Goal: Information Seeking & Learning: Check status

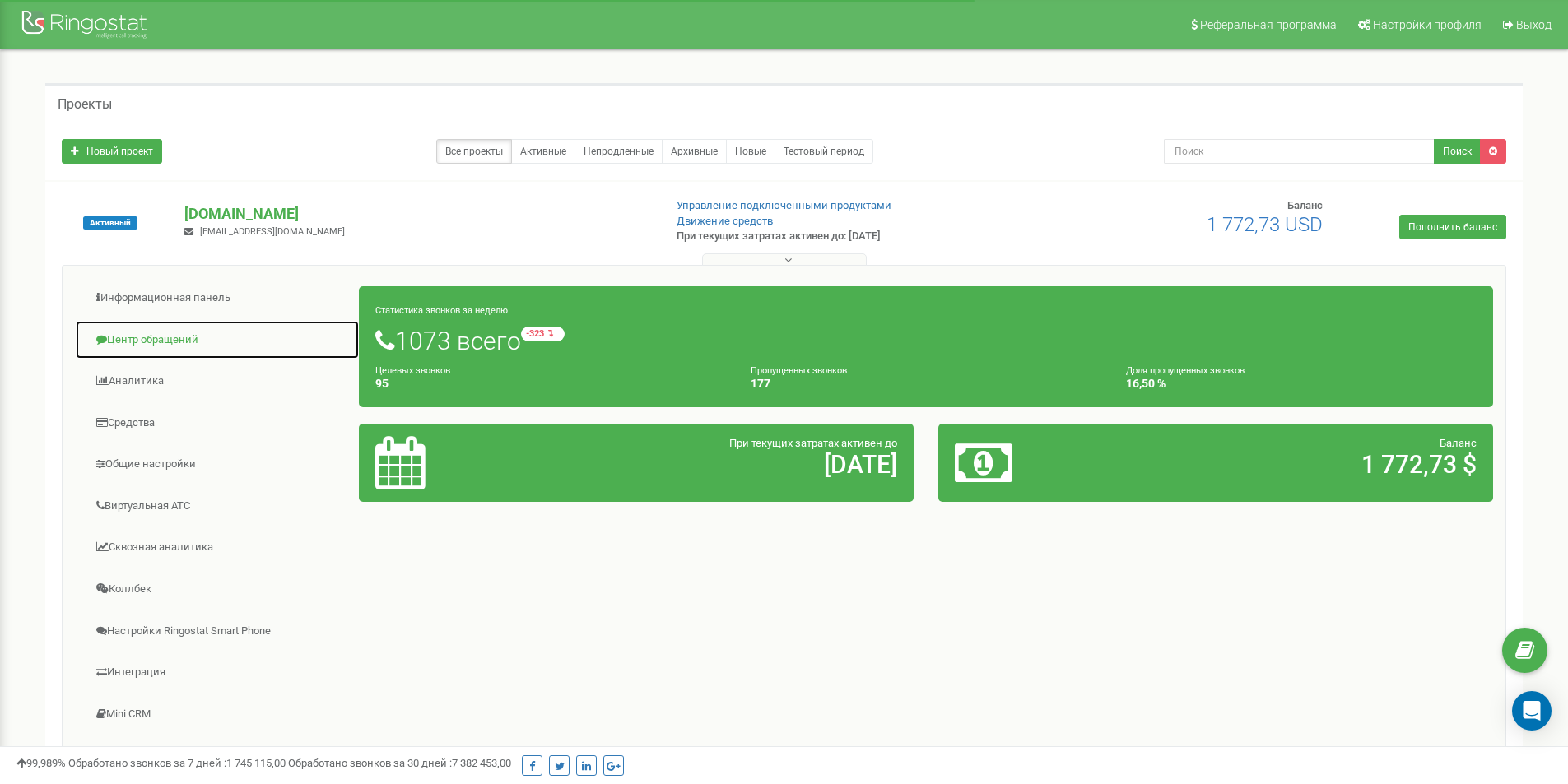
click at [137, 342] on link "Центр обращений" at bounding box center [217, 340] width 285 height 40
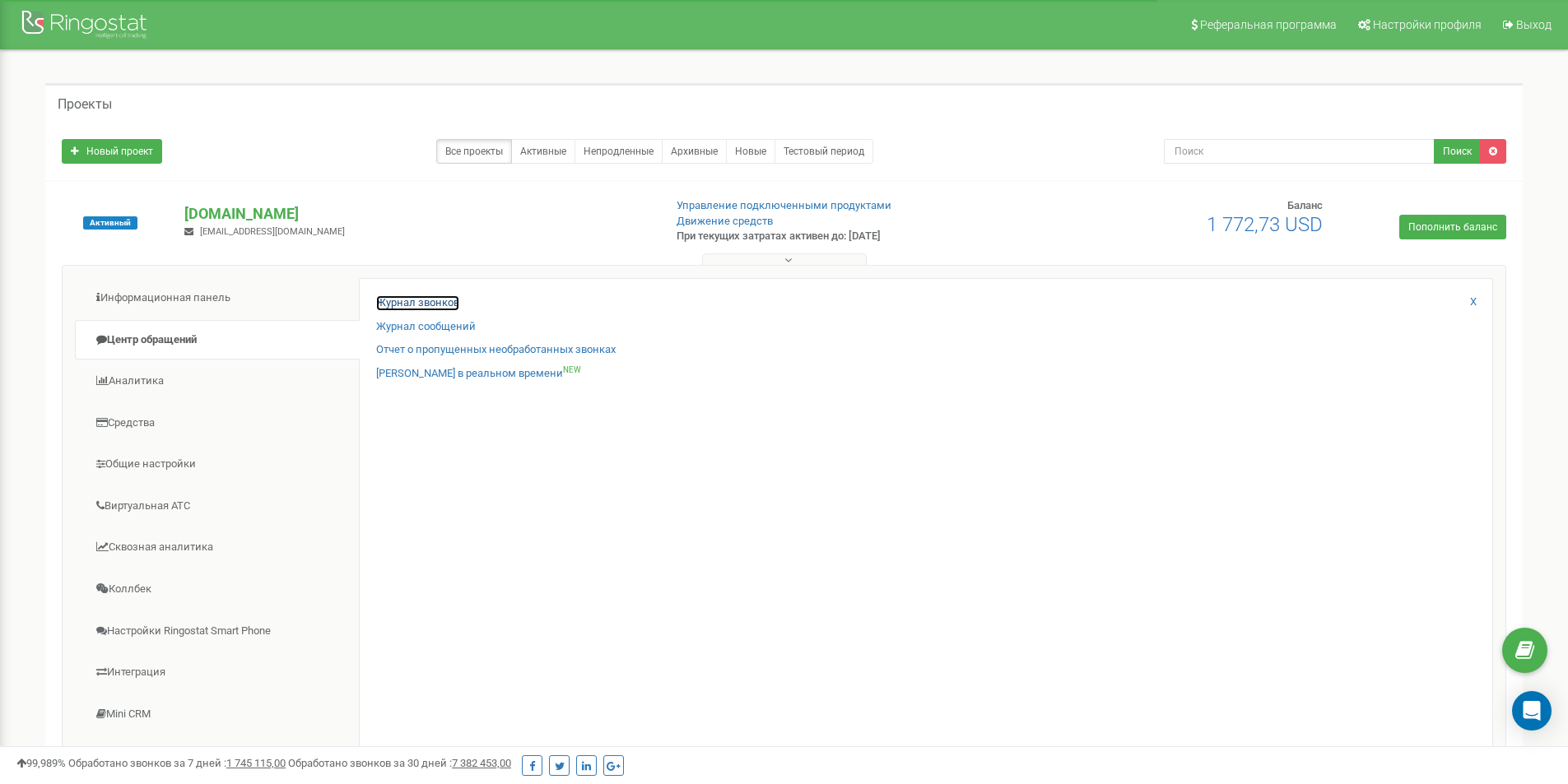
click at [386, 304] on link "Журнал звонков" at bounding box center [417, 303] width 83 height 15
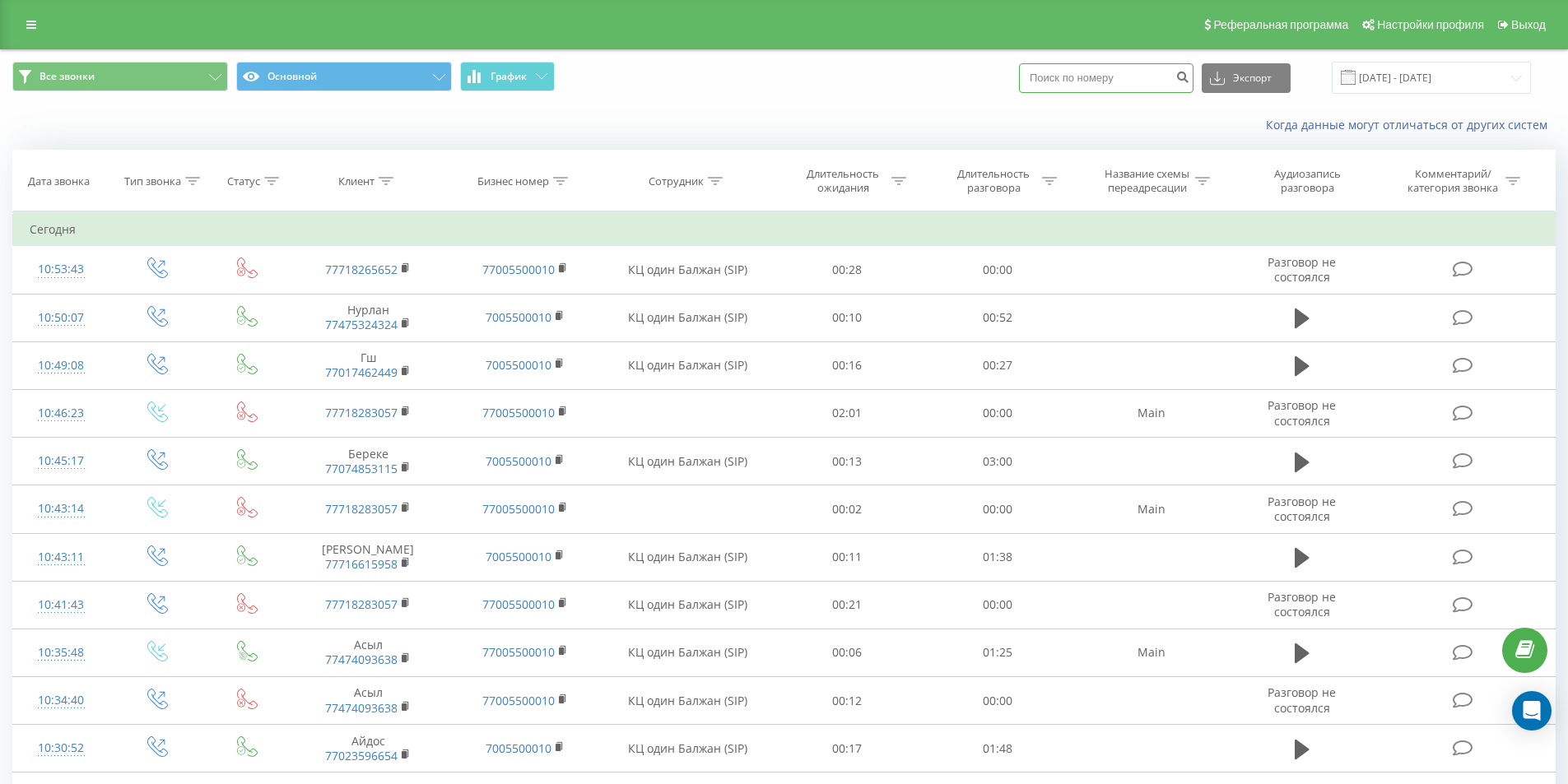
click at [1096, 85] on input at bounding box center [1106, 78] width 174 height 30
paste input "77765334792"
type input "77765334792"
click at [1189, 80] on icon "submit" at bounding box center [1182, 74] width 14 height 10
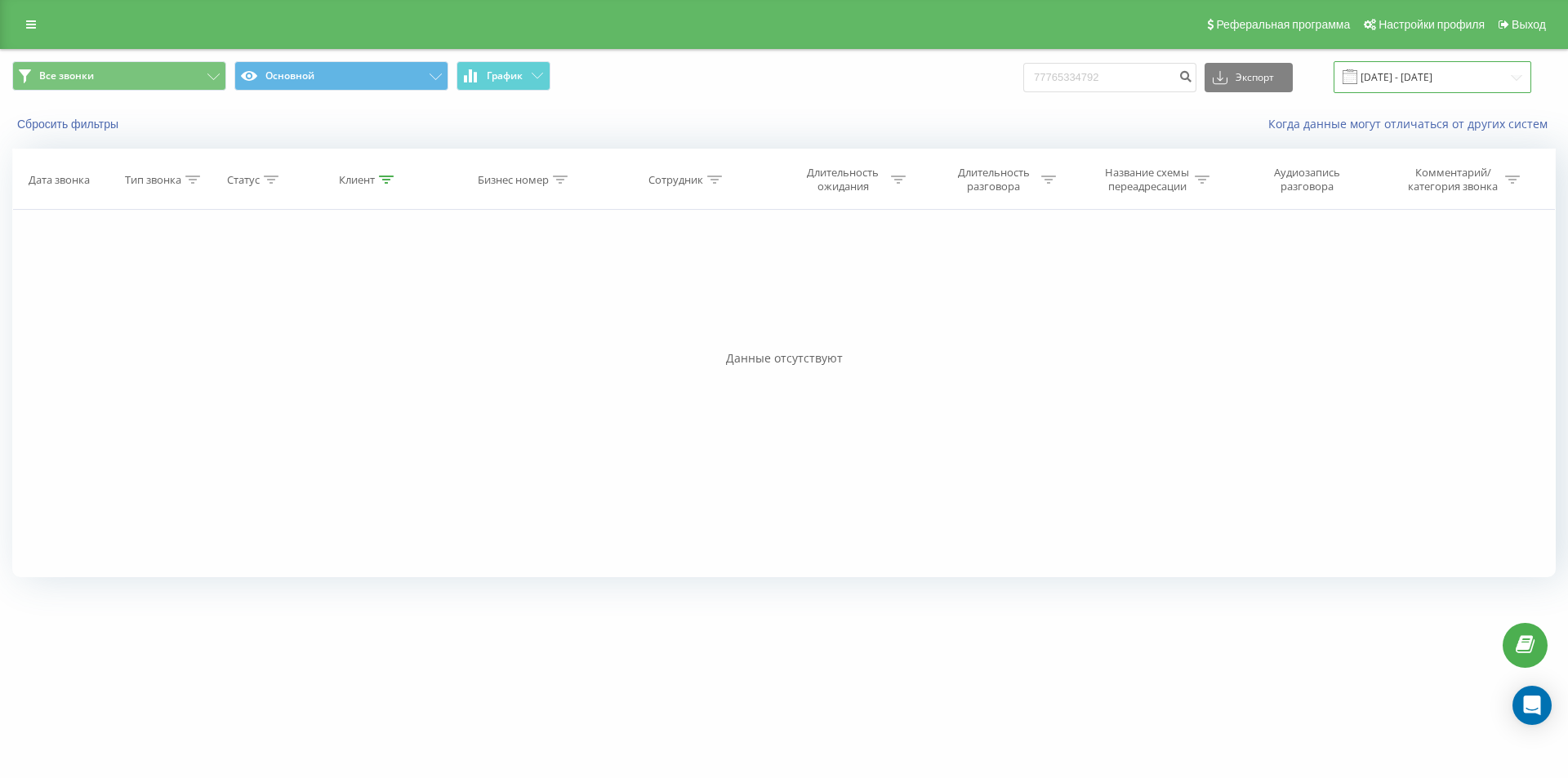
click at [1408, 77] on input "22.06.2025 - 22.09.2025" at bounding box center [1432, 78] width 198 height 32
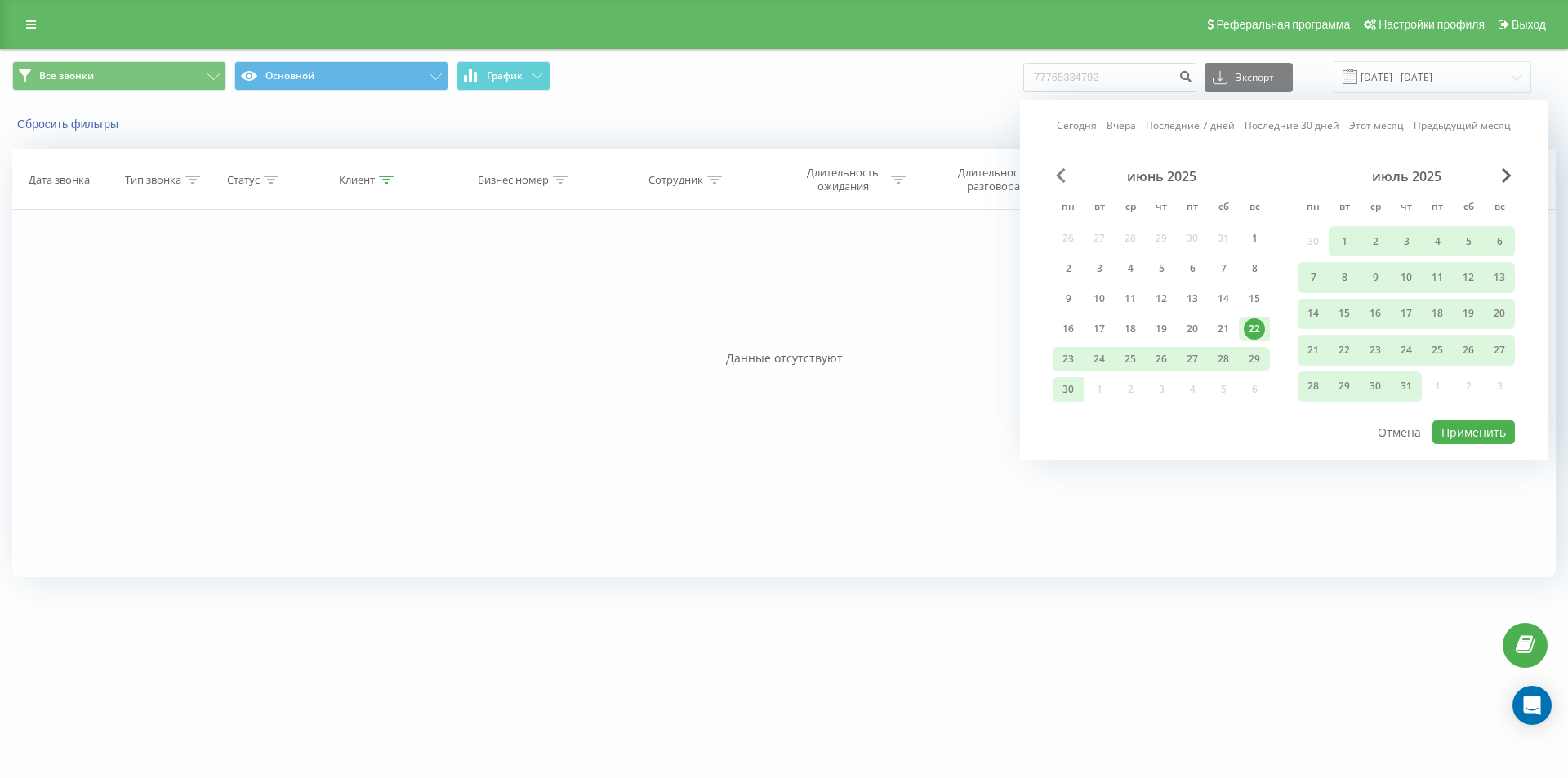
click at [1063, 178] on span "Previous Month" at bounding box center [1060, 176] width 9 height 15
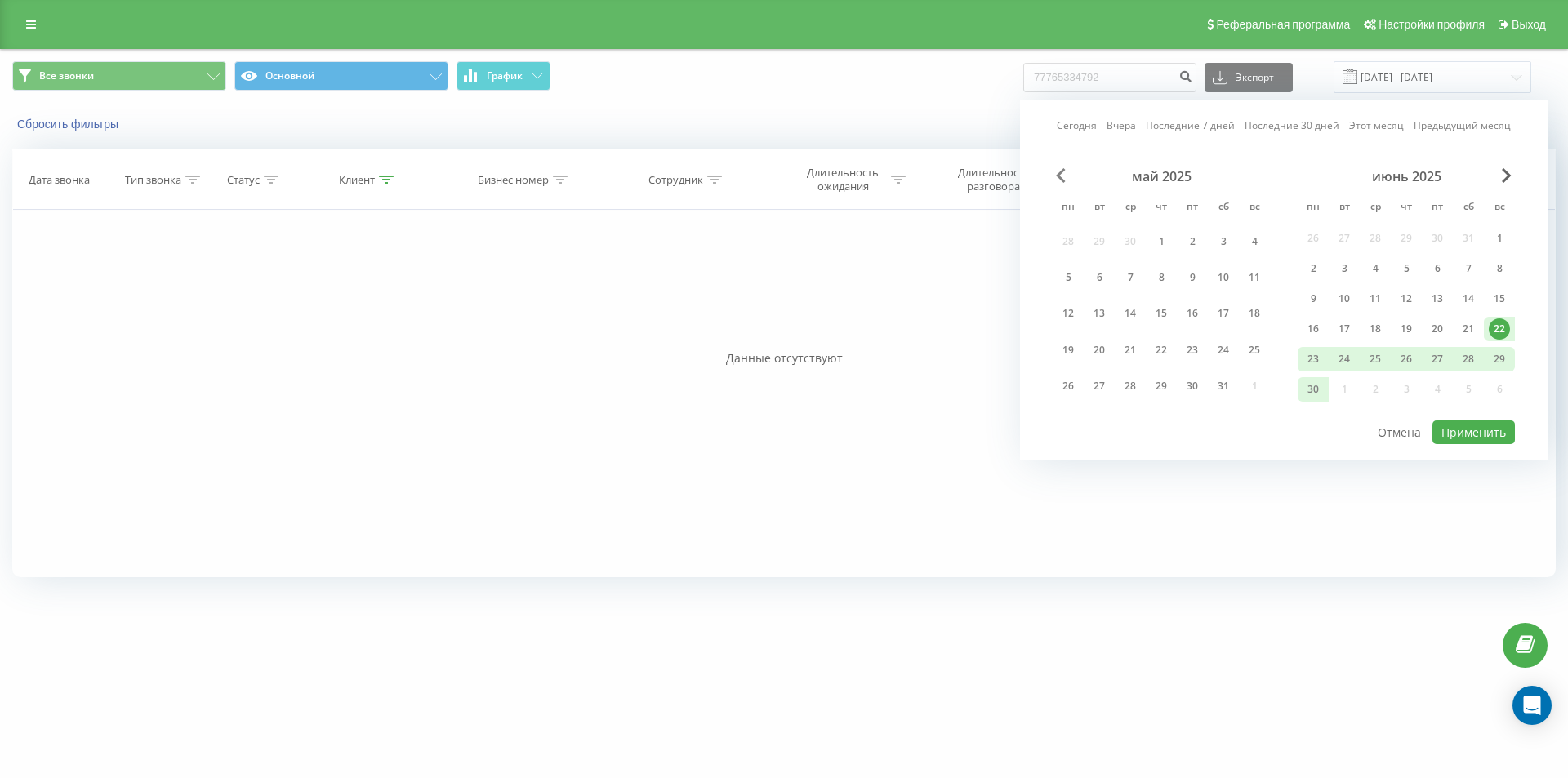
click at [1063, 178] on span "Previous Month" at bounding box center [1060, 176] width 9 height 15
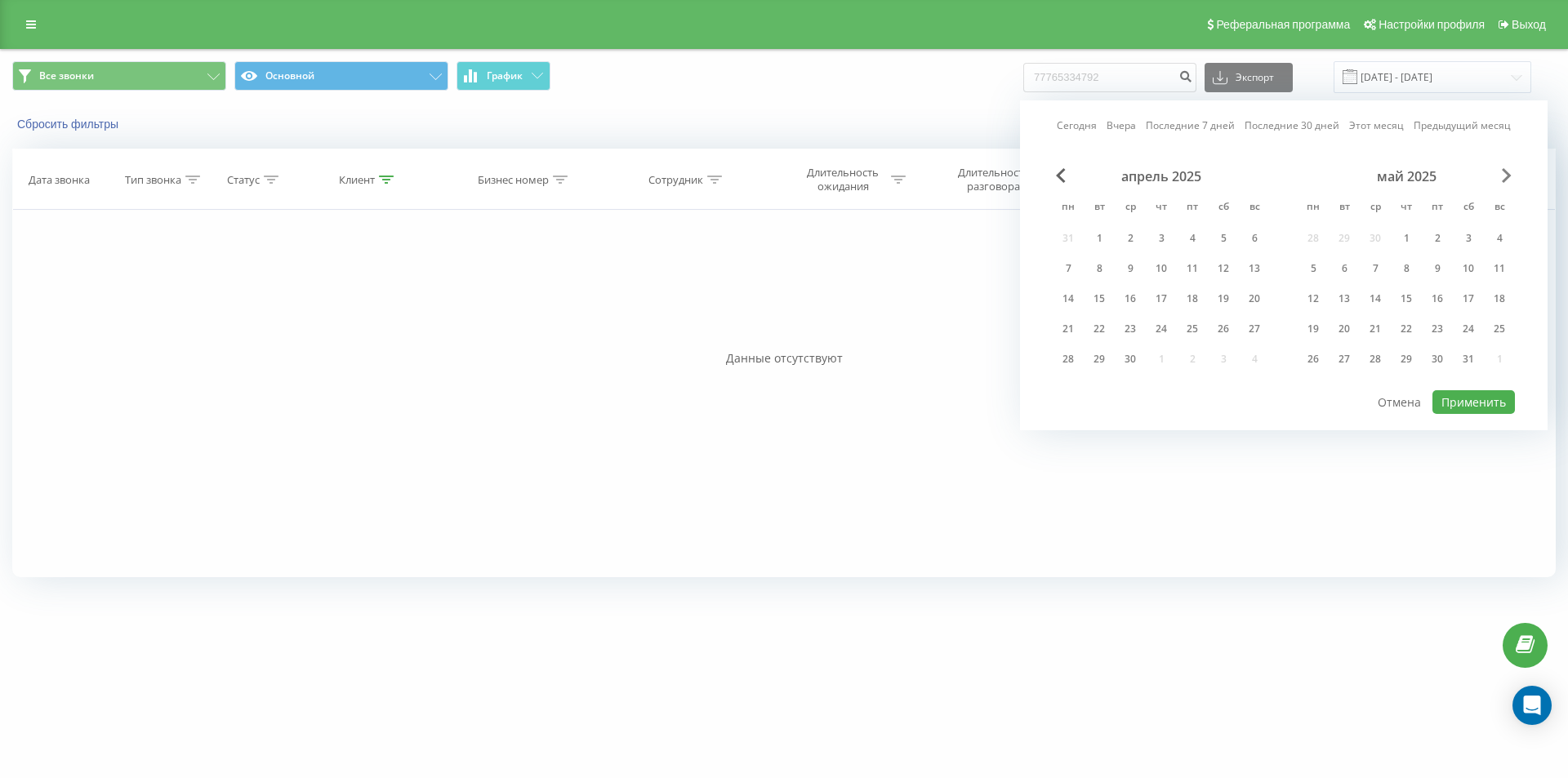
click at [1508, 175] on span "Next Month" at bounding box center [1507, 176] width 9 height 15
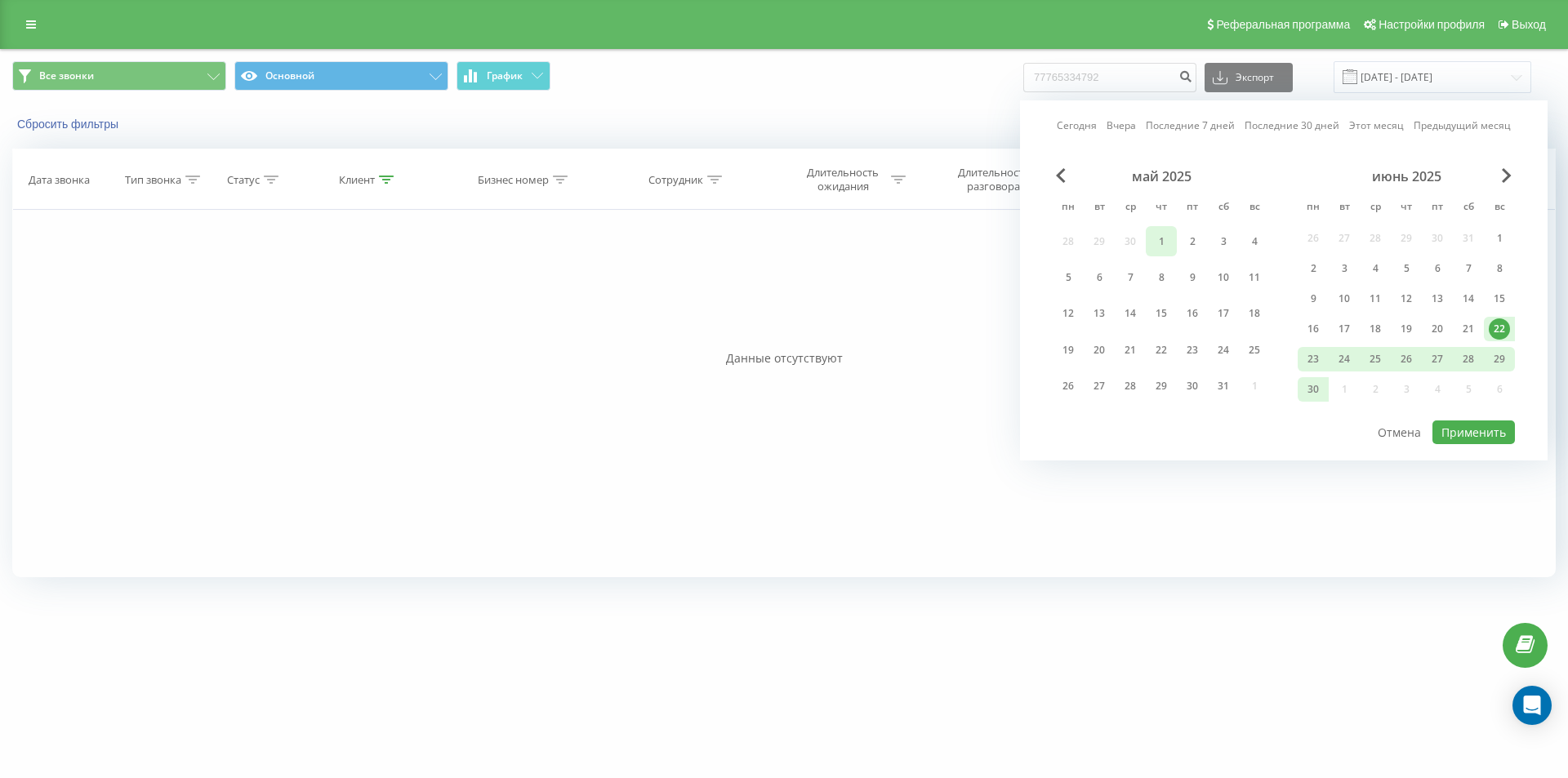
click at [1167, 243] on div "1" at bounding box center [1161, 242] width 21 height 21
click at [1504, 179] on span "Next Month" at bounding box center [1507, 176] width 9 height 15
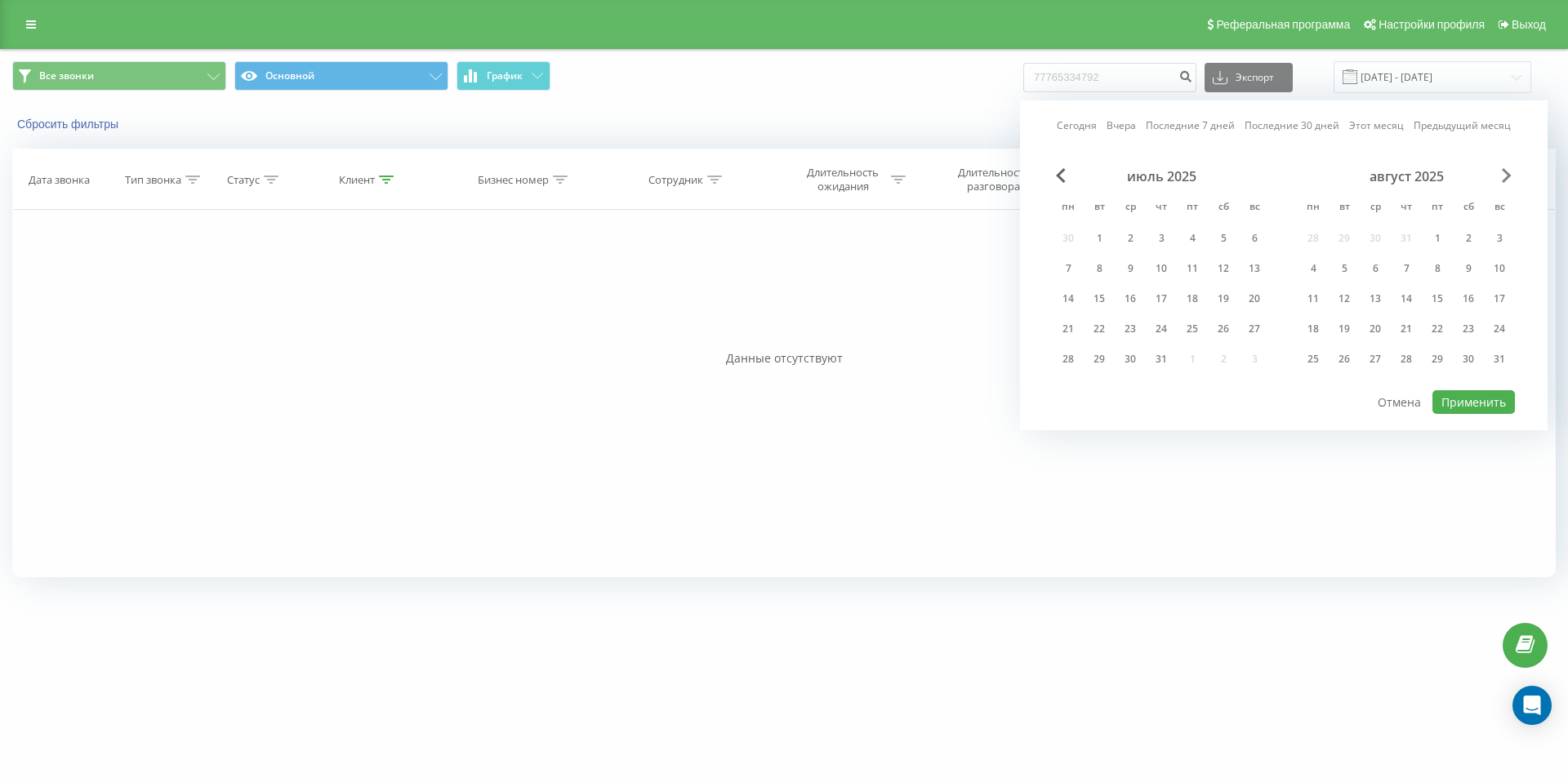
click at [1504, 179] on span "Next Month" at bounding box center [1507, 176] width 9 height 15
click at [1322, 330] on div "22" at bounding box center [1313, 329] width 21 height 21
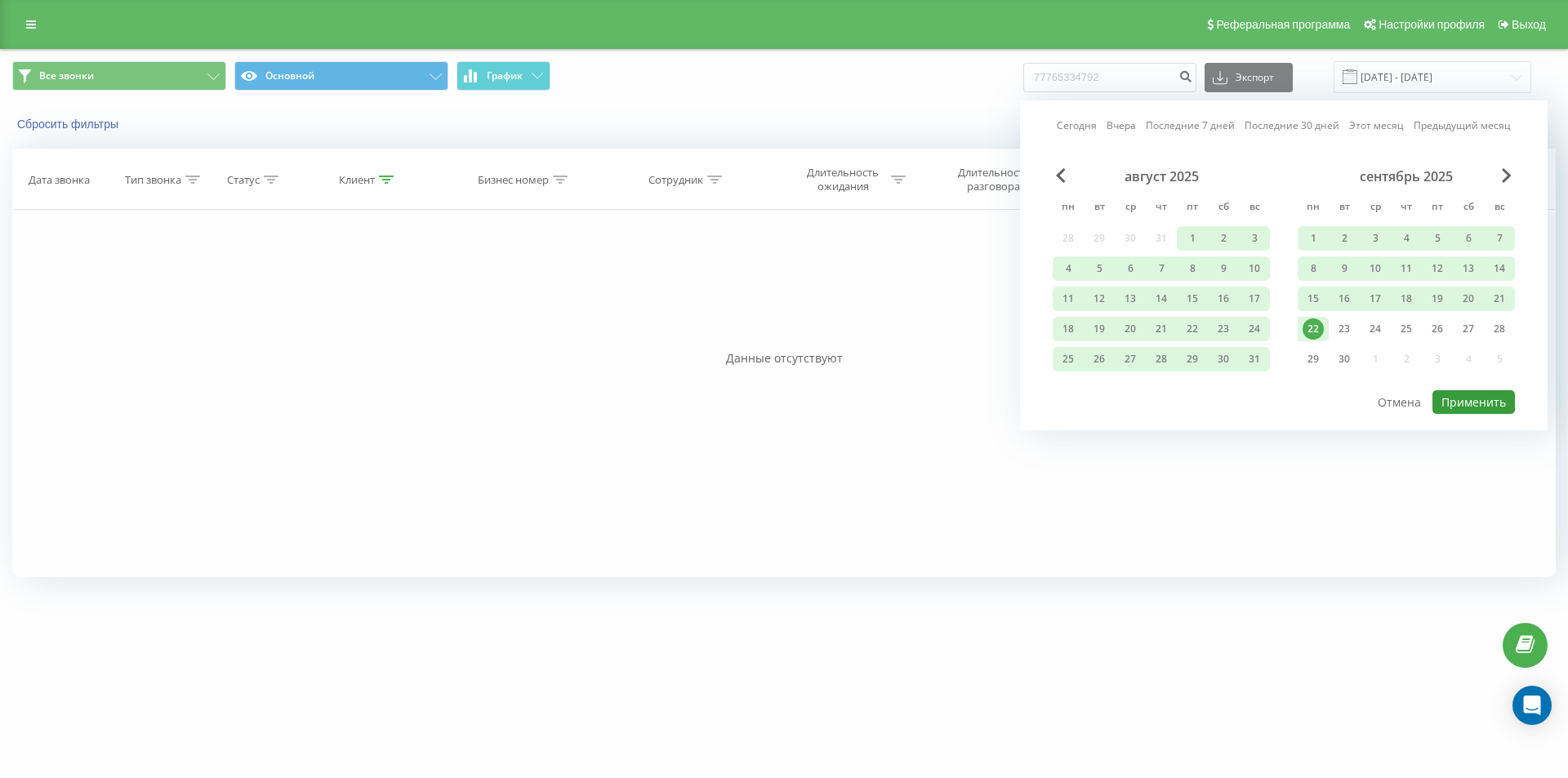
click at [1474, 394] on button "Применить" at bounding box center [1473, 402] width 82 height 24
type input "01.05.2025 - 22.09.2025"
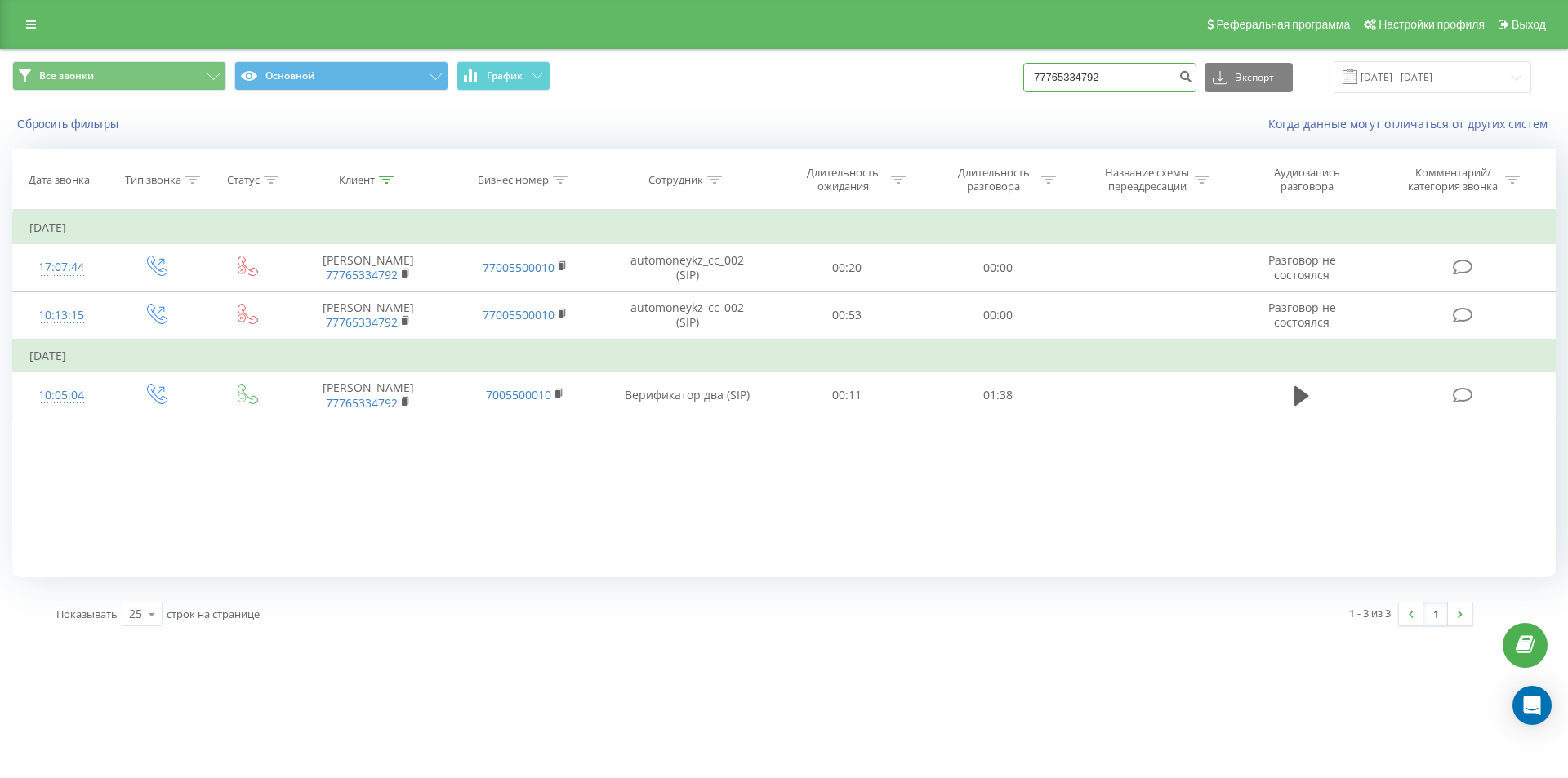
click at [1075, 76] on input "77765334792" at bounding box center [1110, 78] width 173 height 29
paste input "079069096"
type input "77079069096"
click at [1192, 79] on icon "submit" at bounding box center [1185, 74] width 14 height 9
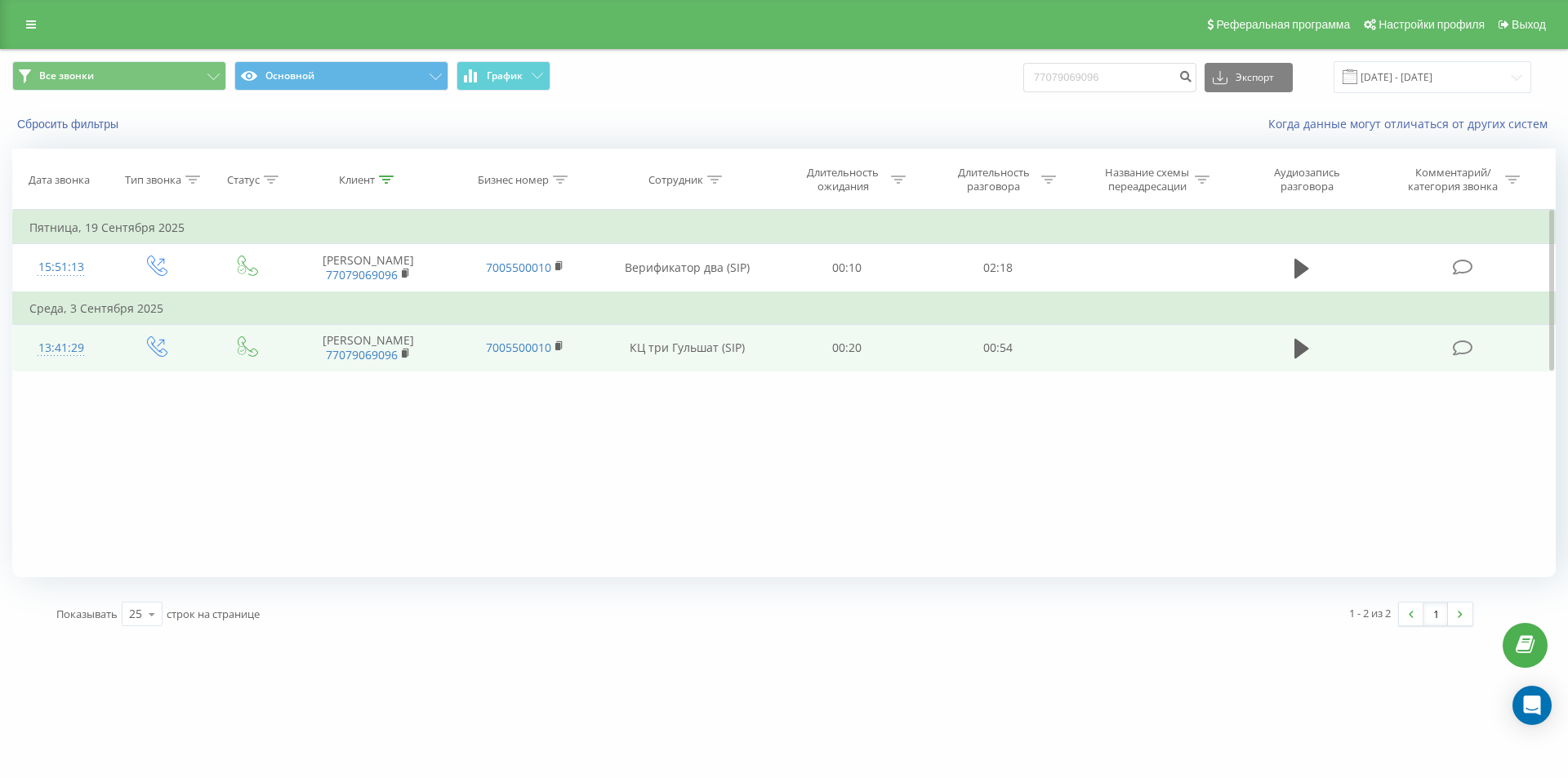
click at [1285, 348] on td at bounding box center [1301, 348] width 145 height 47
click at [1299, 352] on icon at bounding box center [1301, 349] width 15 height 20
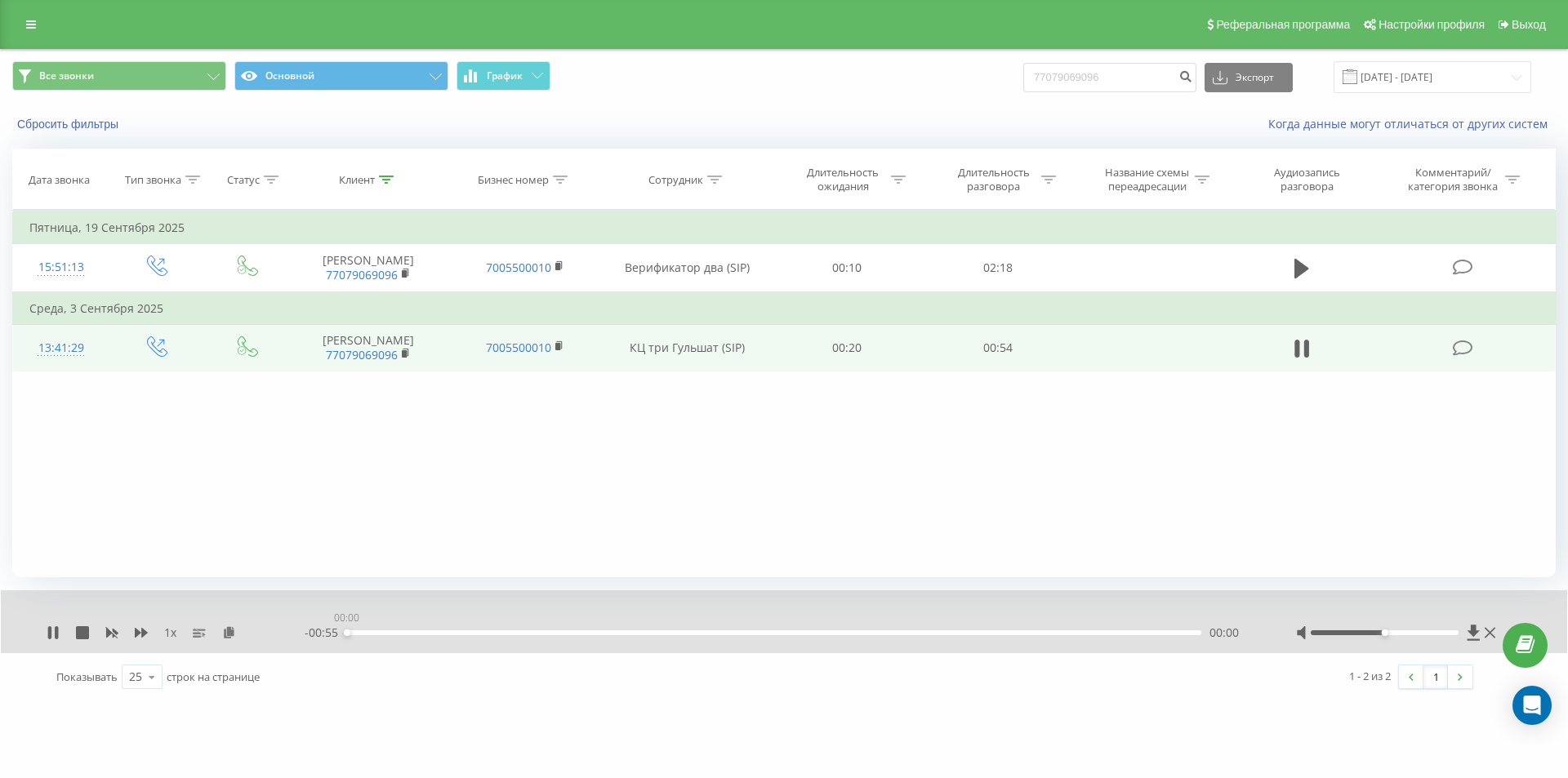
click at [387, 631] on div "00:00" at bounding box center [773, 632] width 855 height 5
click at [423, 632] on div "00:05" at bounding box center [773, 632] width 855 height 5
drag, startPoint x: 478, startPoint y: 635, endPoint x: 501, endPoint y: 635, distance: 23.0
click at [480, 635] on div "00:05" at bounding box center [773, 632] width 855 height 5
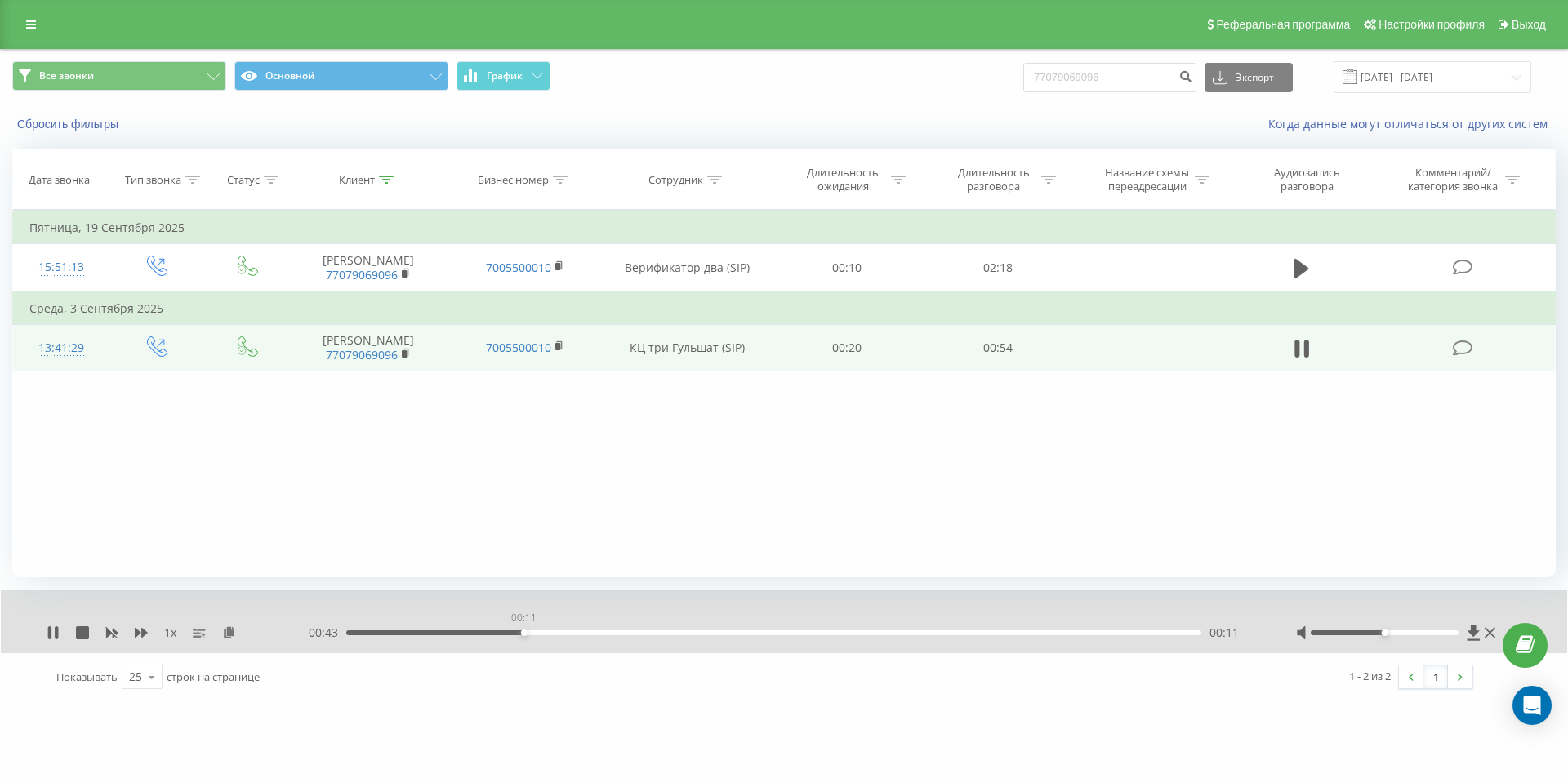
click at [524, 635] on div "00:11" at bounding box center [773, 632] width 855 height 5
click at [579, 633] on div "00:15" at bounding box center [773, 632] width 855 height 5
click at [627, 633] on div "00:18" at bounding box center [773, 632] width 855 height 5
click at [682, 633] on div "00:21" at bounding box center [773, 632] width 855 height 5
click at [734, 631] on div "00:25" at bounding box center [773, 632] width 855 height 5
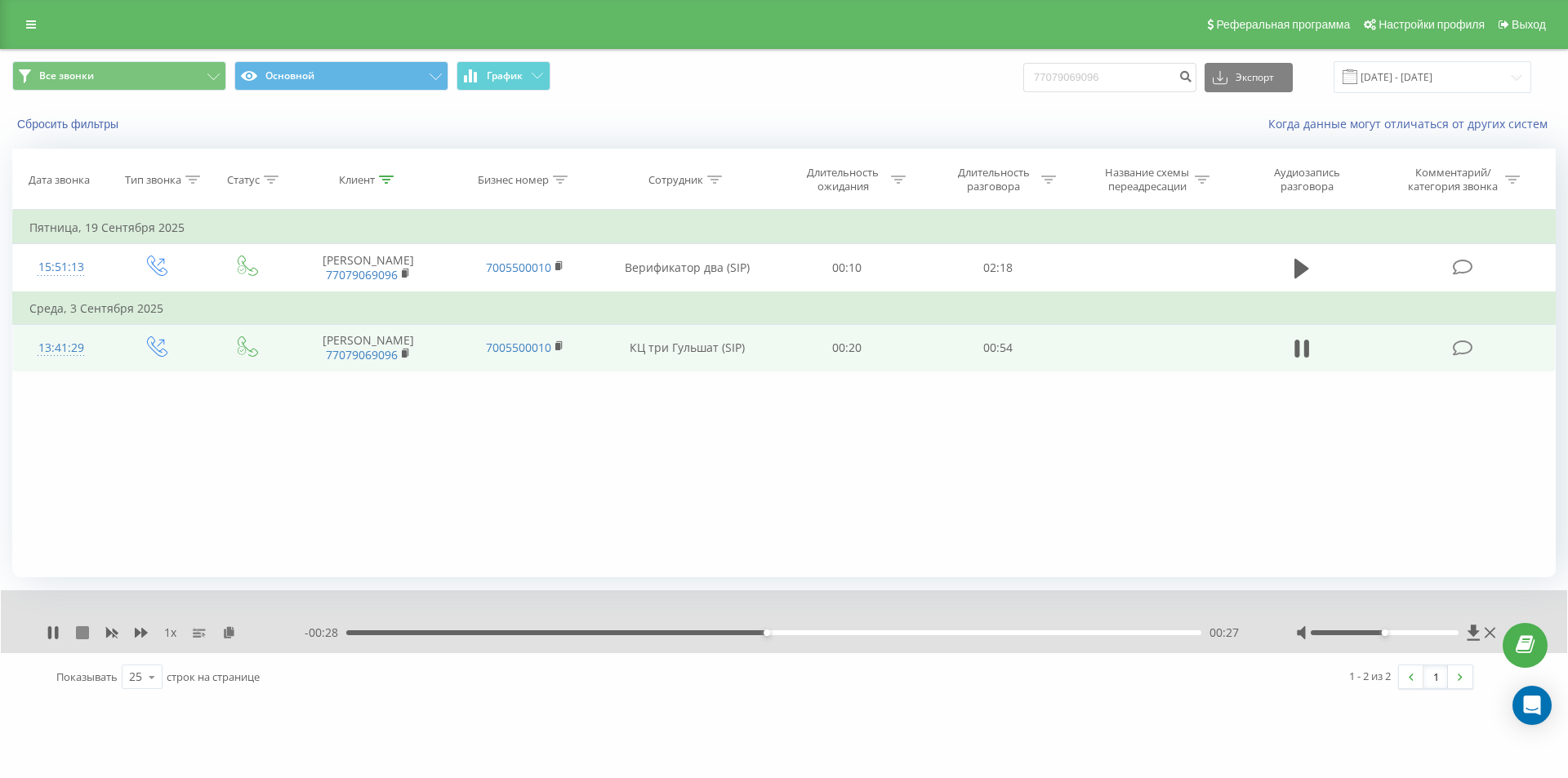
click at [81, 639] on icon at bounding box center [82, 633] width 13 height 13
click at [1100, 78] on input "77079069096" at bounding box center [1110, 78] width 173 height 29
paste input "77775347805"
type input "77775347805"
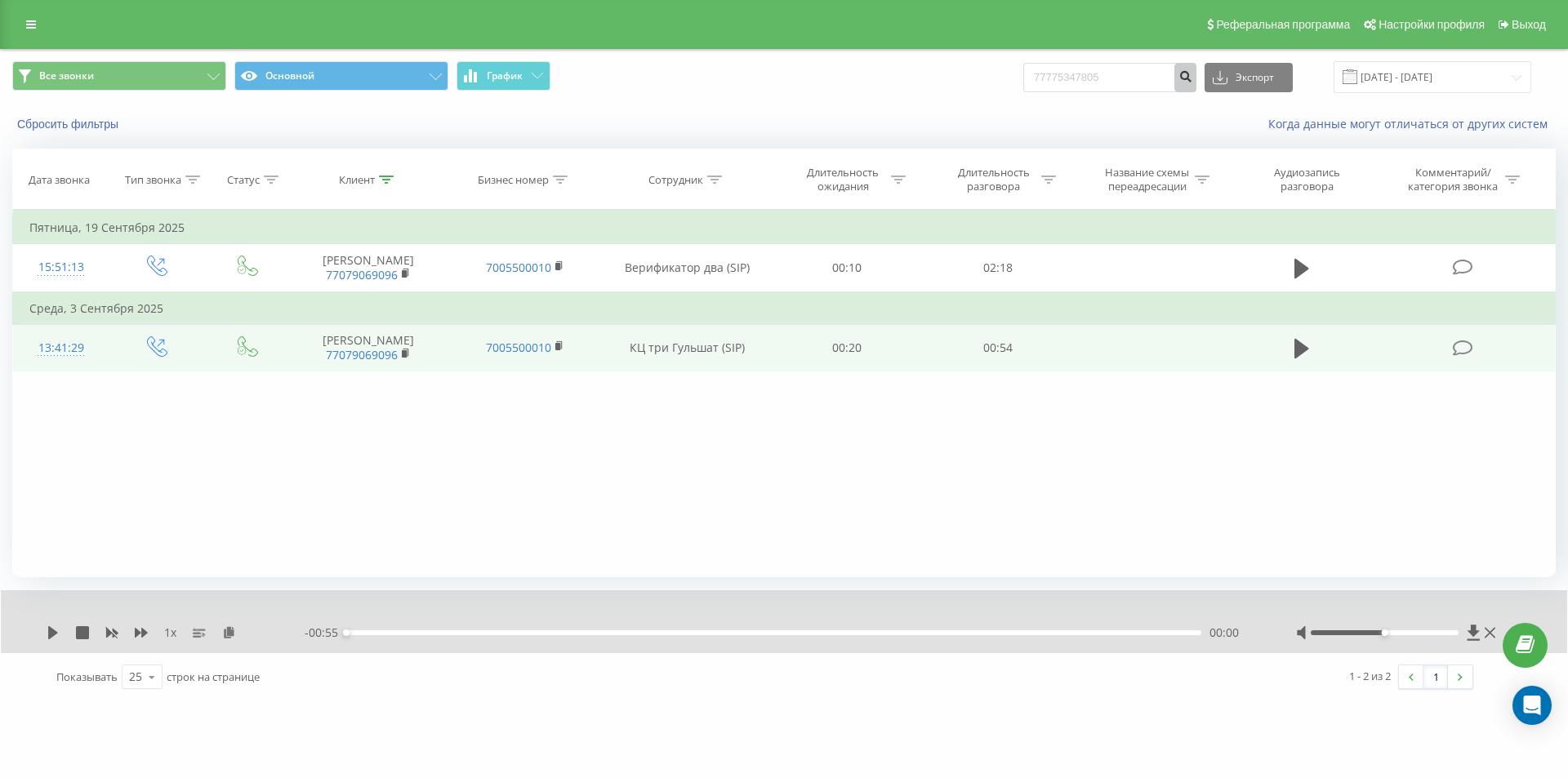
click at [1192, 79] on icon "submit" at bounding box center [1185, 74] width 14 height 9
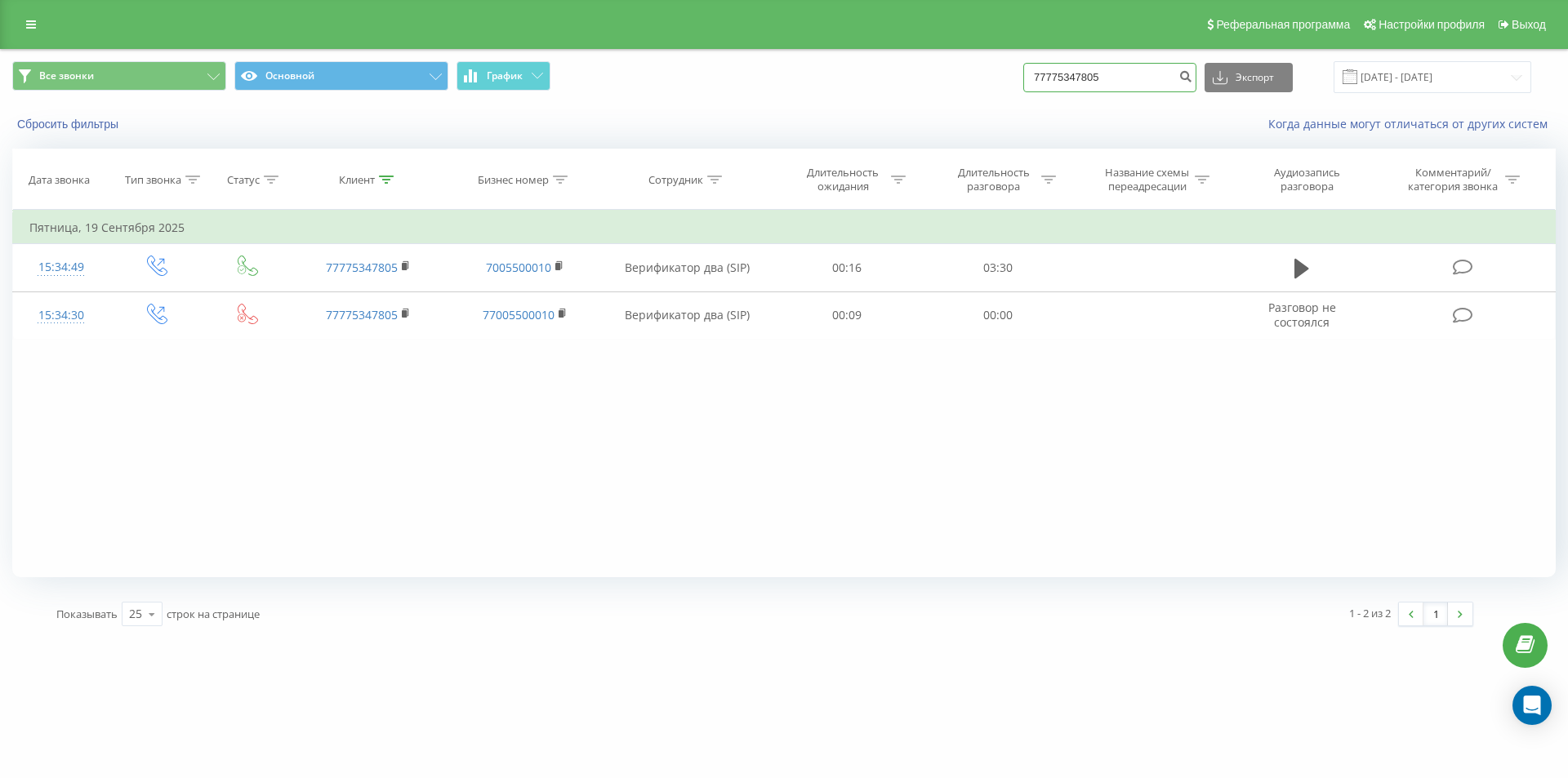
click at [1083, 75] on input "77775347805" at bounding box center [1110, 78] width 173 height 29
paste input "+7 (747) 709 98 71"
type input "77477099871"
click at [1192, 79] on icon "submit" at bounding box center [1185, 74] width 14 height 9
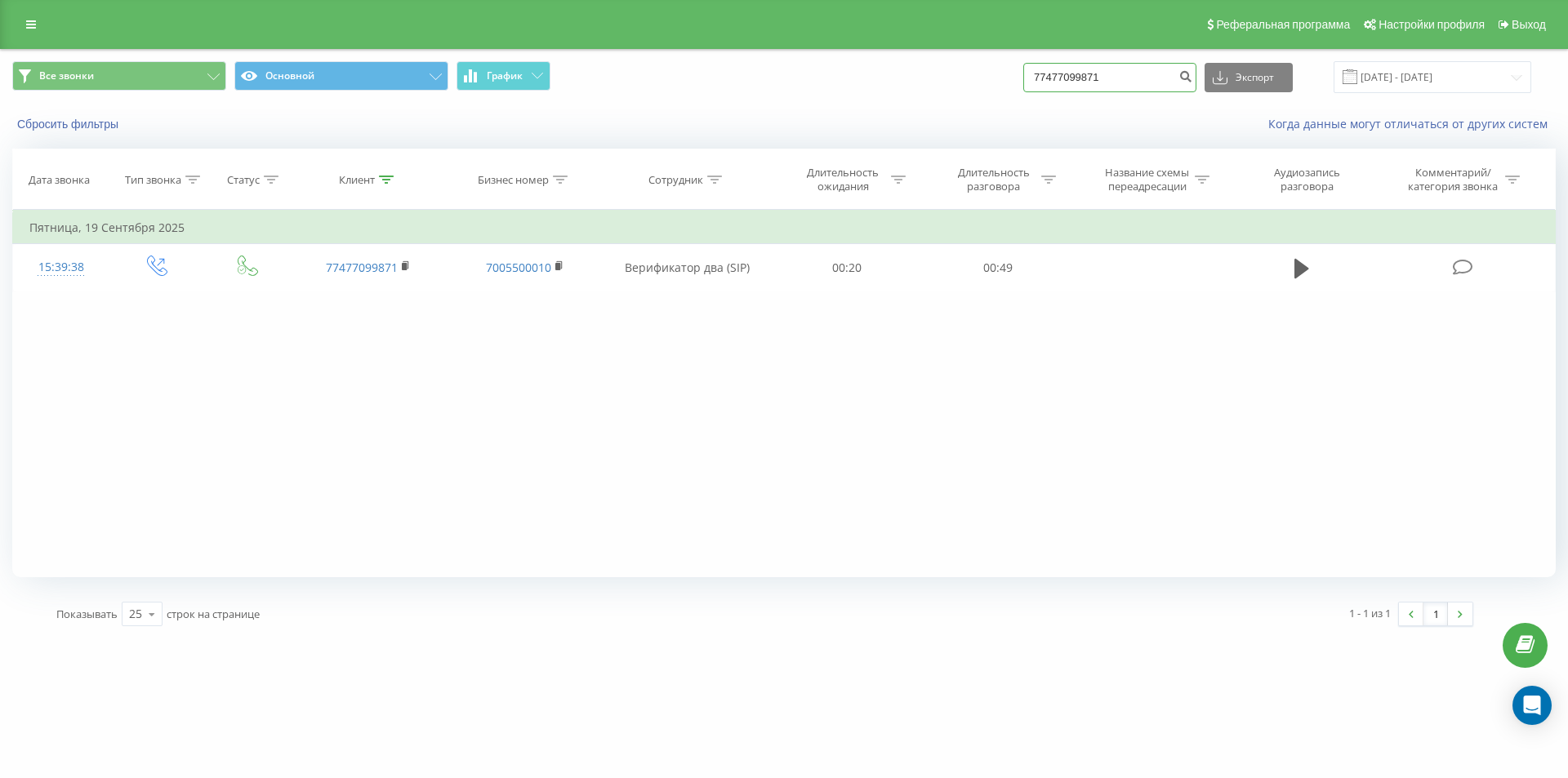
click at [1072, 78] on input "77477099871" at bounding box center [1110, 78] width 173 height 29
paste input "+7 (708) 224 95 98"
type input "77082249598"
click at [1192, 79] on icon "submit" at bounding box center [1185, 74] width 14 height 9
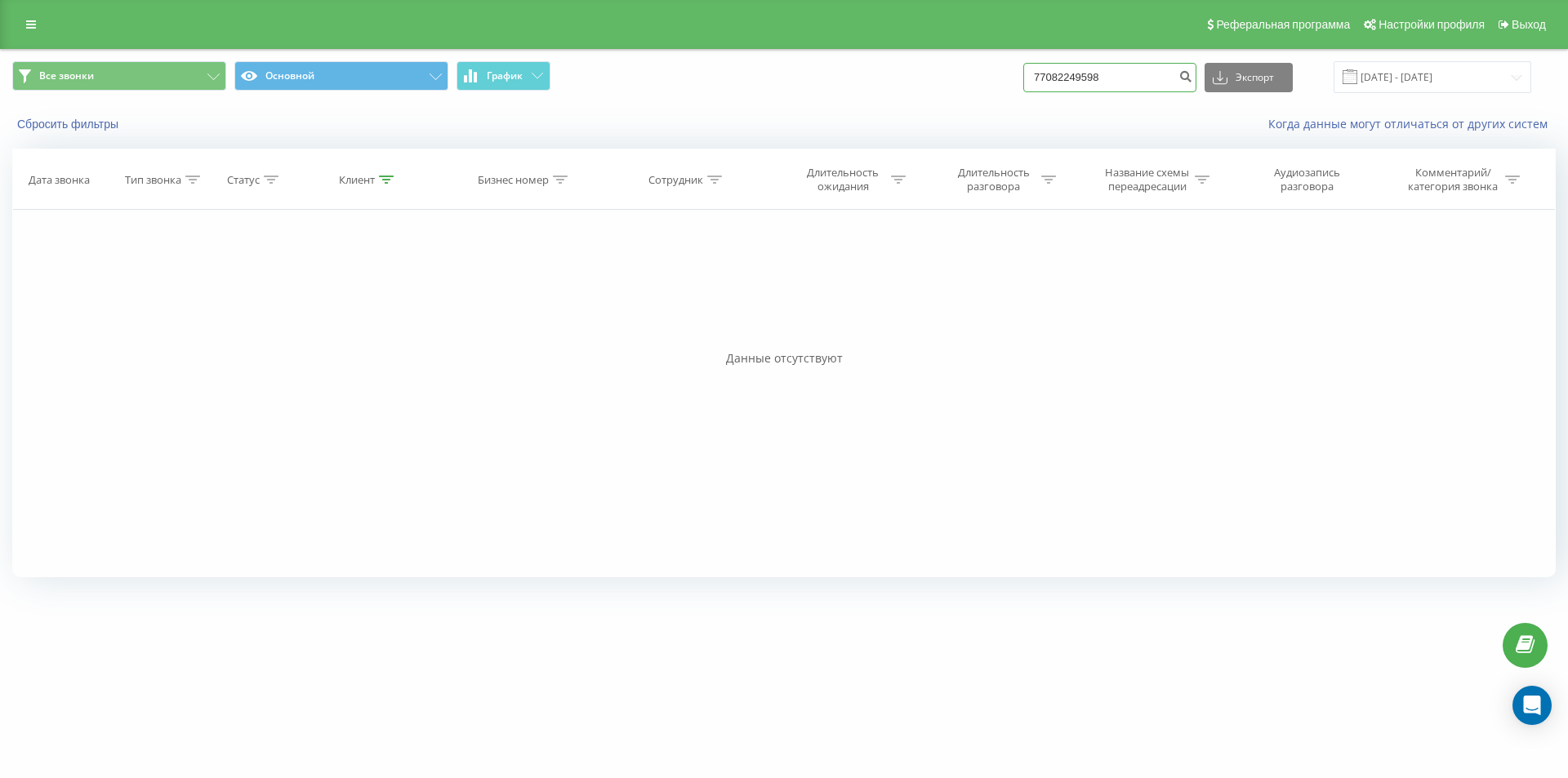
click at [1054, 76] on input "77082249598" at bounding box center [1110, 78] width 173 height 29
paste input "712353126"
type input "77712353126"
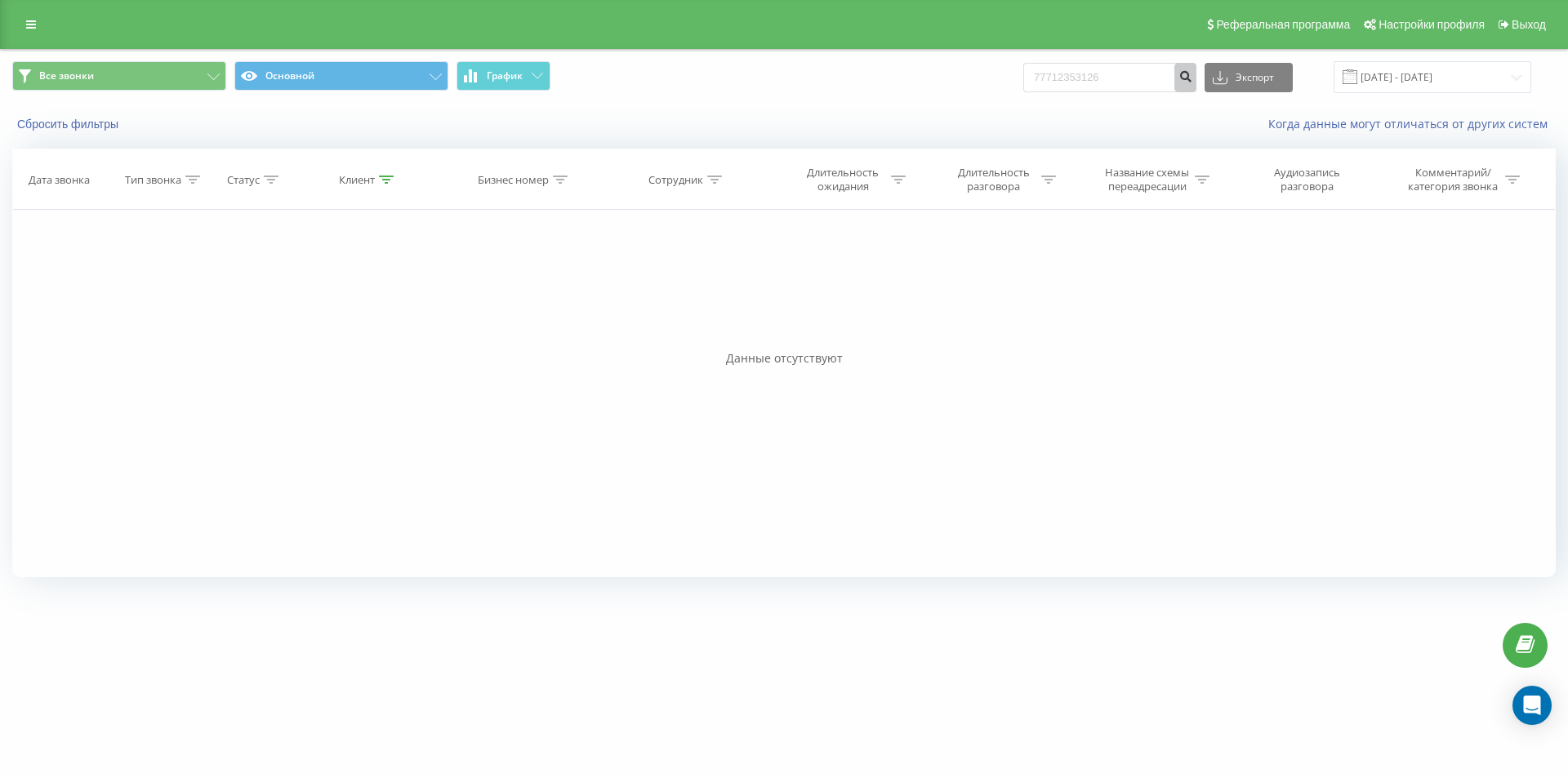
click at [1192, 79] on icon "submit" at bounding box center [1185, 74] width 14 height 9
click at [1113, 68] on input "77712353126" at bounding box center [1110, 78] width 173 height 29
click at [1095, 69] on input "77712353126" at bounding box center [1110, 78] width 173 height 29
paste input "+7 (705) 343 56 98"
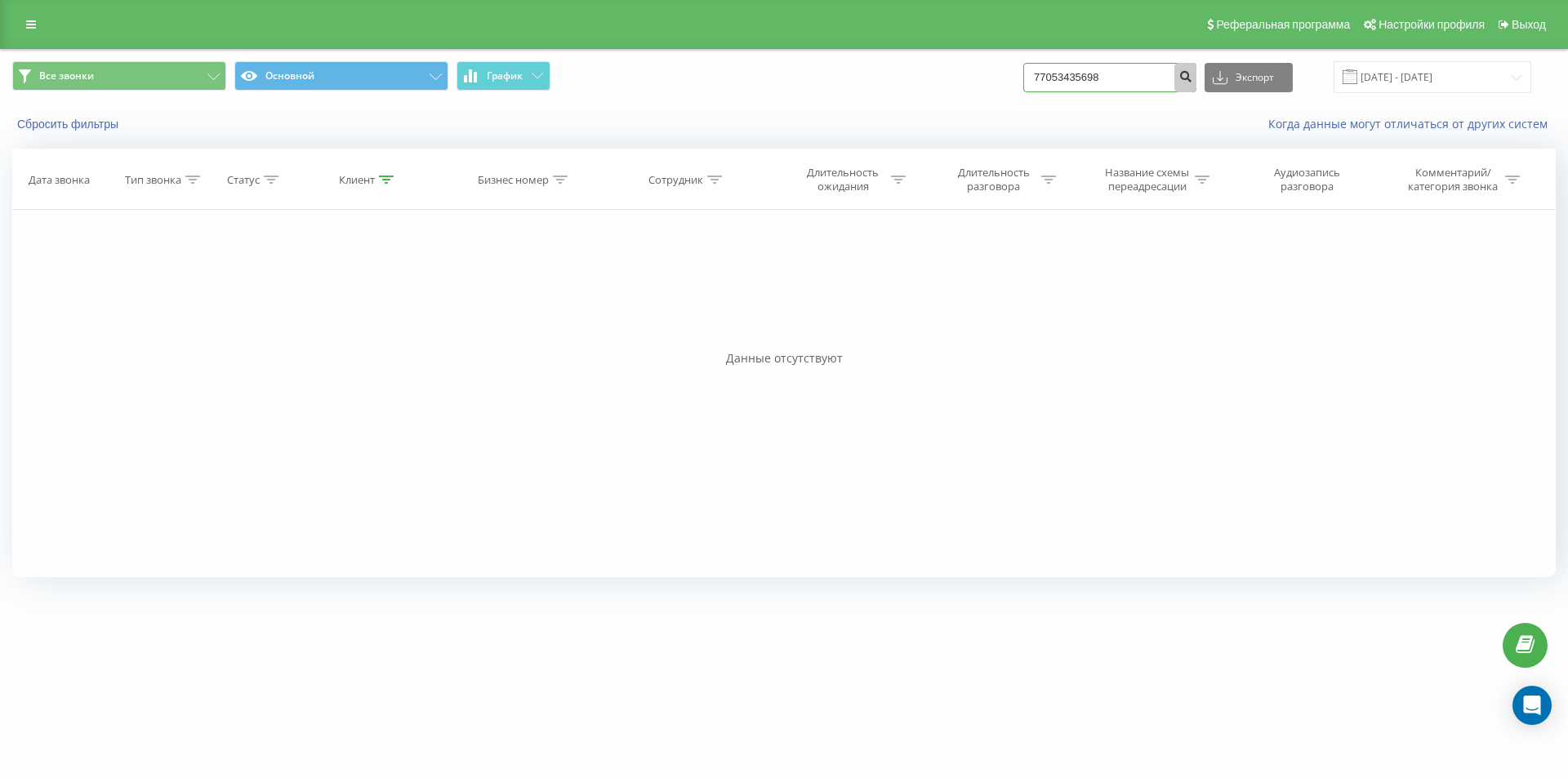
type input "77053435698"
click at [1192, 79] on icon "submit" at bounding box center [1185, 74] width 14 height 9
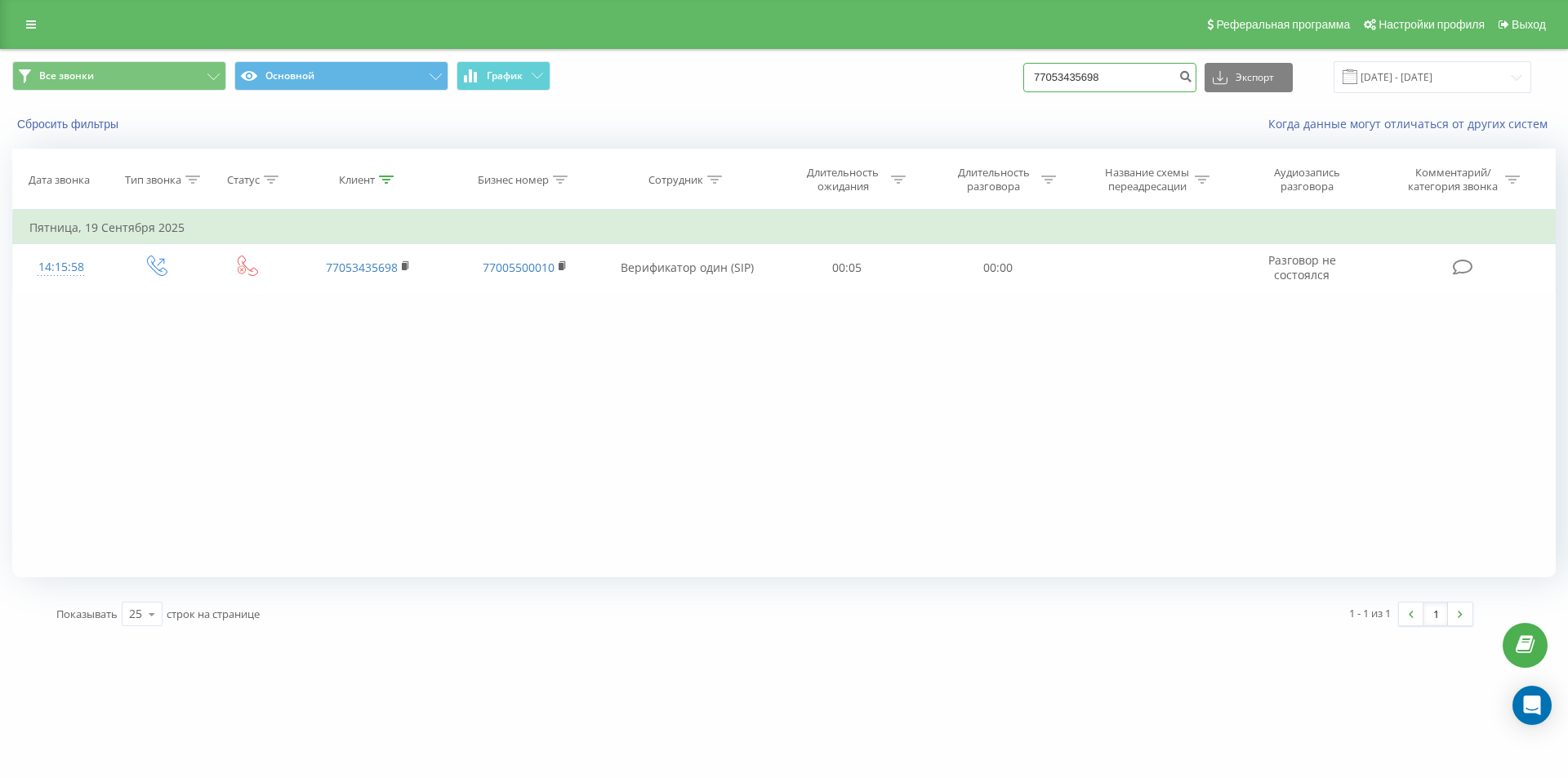
click at [1070, 79] on input "77053435698" at bounding box center [1110, 78] width 173 height 29
paste input "+7 (707) 129 33 33"
type input "77071293333"
click at [1197, 87] on button "submit" at bounding box center [1184, 78] width 22 height 29
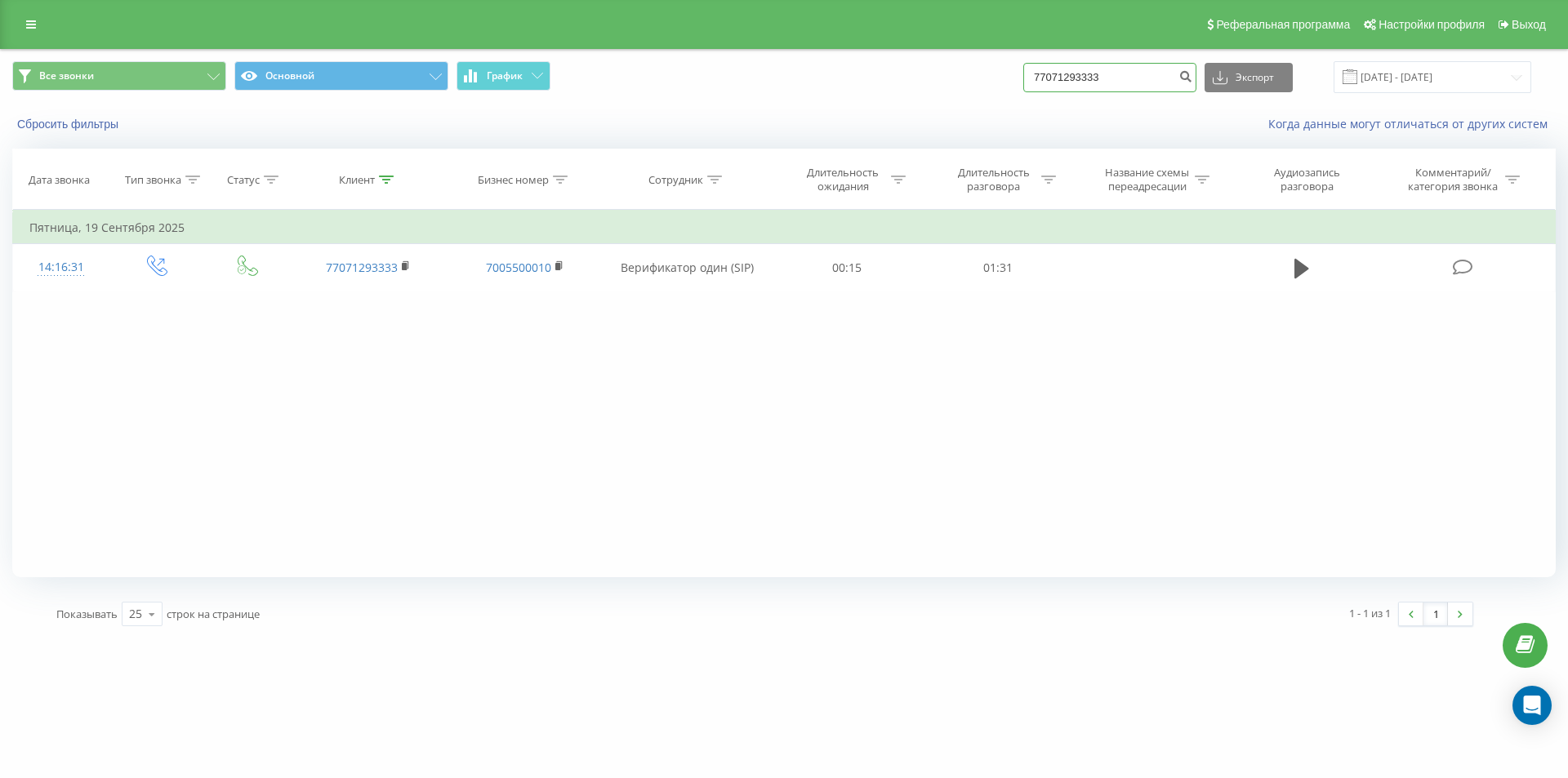
click at [1082, 77] on input "77071293333" at bounding box center [1110, 78] width 173 height 29
paste input "+7 (705) 343 56 98"
type input "77053435698"
click at [1192, 79] on icon "submit" at bounding box center [1185, 74] width 14 height 9
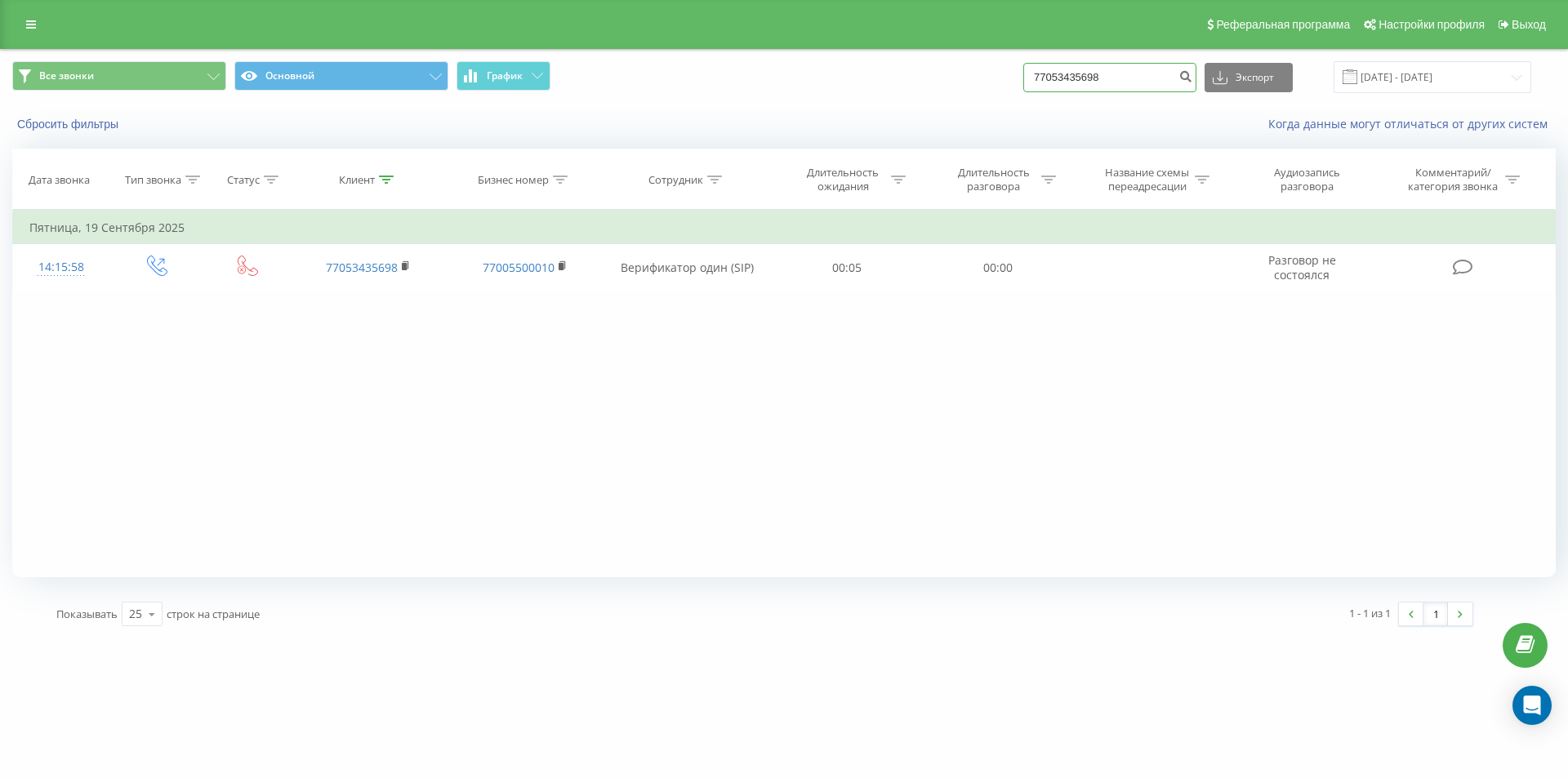
click at [1086, 78] on input "77053435698" at bounding box center [1110, 78] width 173 height 29
paste input "473057041"
type input "77473057041"
click at [1197, 81] on button "submit" at bounding box center [1184, 78] width 22 height 29
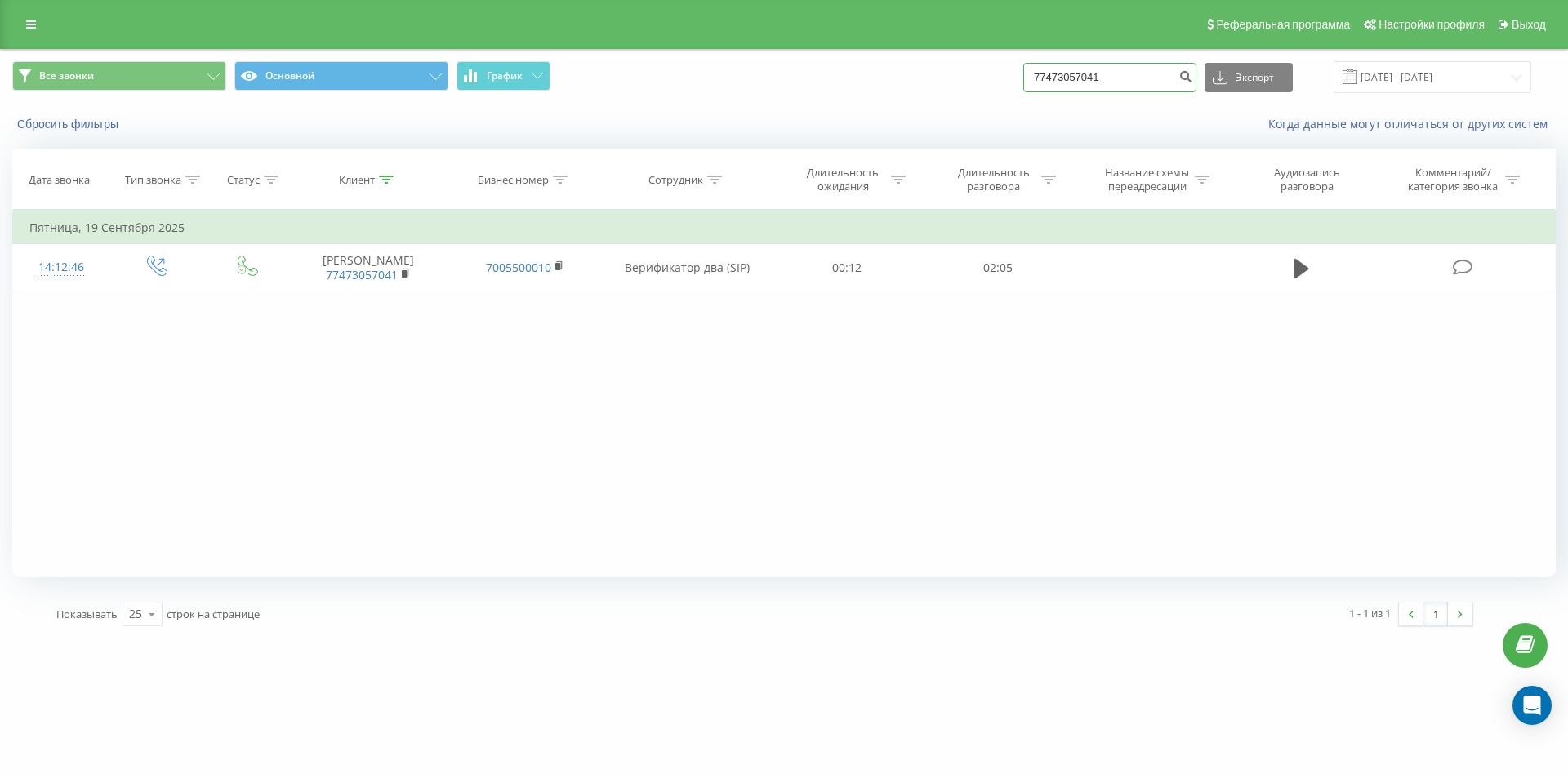
click at [1068, 71] on input "77473057041" at bounding box center [1110, 78] width 173 height 29
paste input "074049408"
type input "77074049408"
click at [1213, 80] on div "77074049408 Экспорт .csv .xls .xlsx 22.06.2025 - 22.09.2025" at bounding box center [1277, 78] width 508 height 32
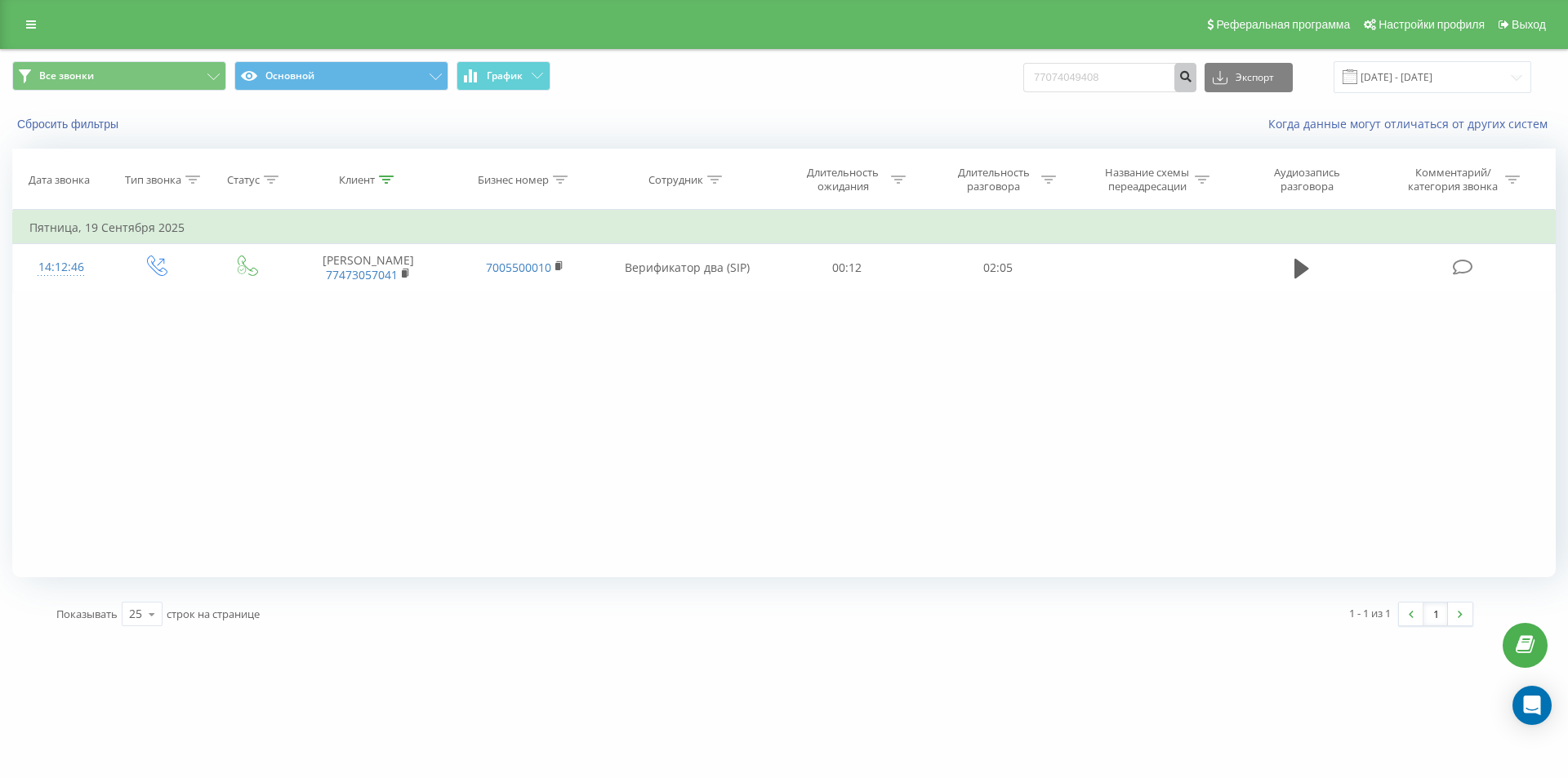
click at [1197, 85] on button "submit" at bounding box center [1184, 78] width 22 height 29
click at [1071, 81] on input "77074049408" at bounding box center [1110, 78] width 173 height 29
click at [1068, 71] on input "77074049408" at bounding box center [1110, 78] width 173 height 29
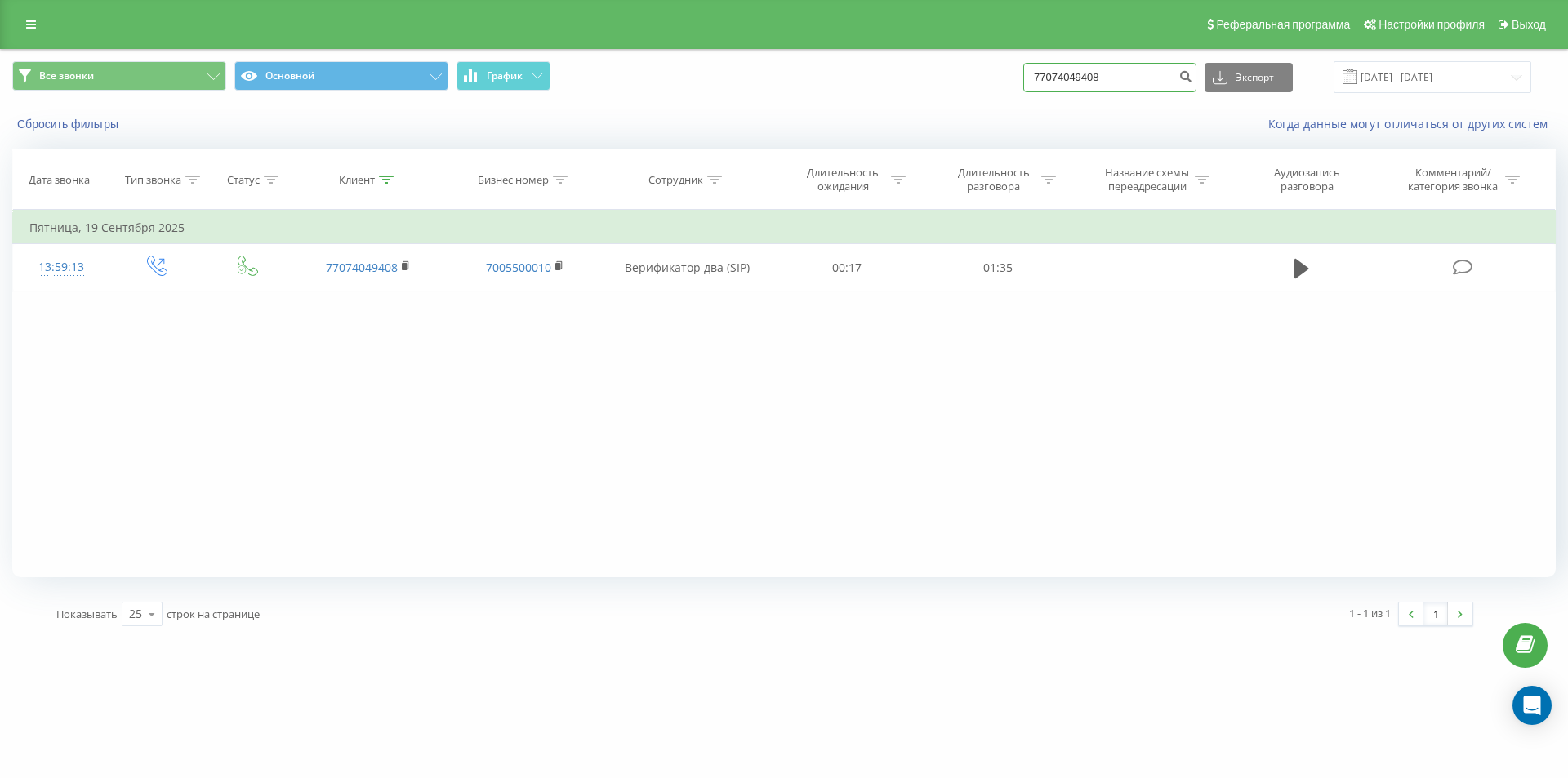
paste input "[PHONE_NUMBER]"
type input "77479268177"
click at [1197, 68] on button "submit" at bounding box center [1184, 78] width 22 height 29
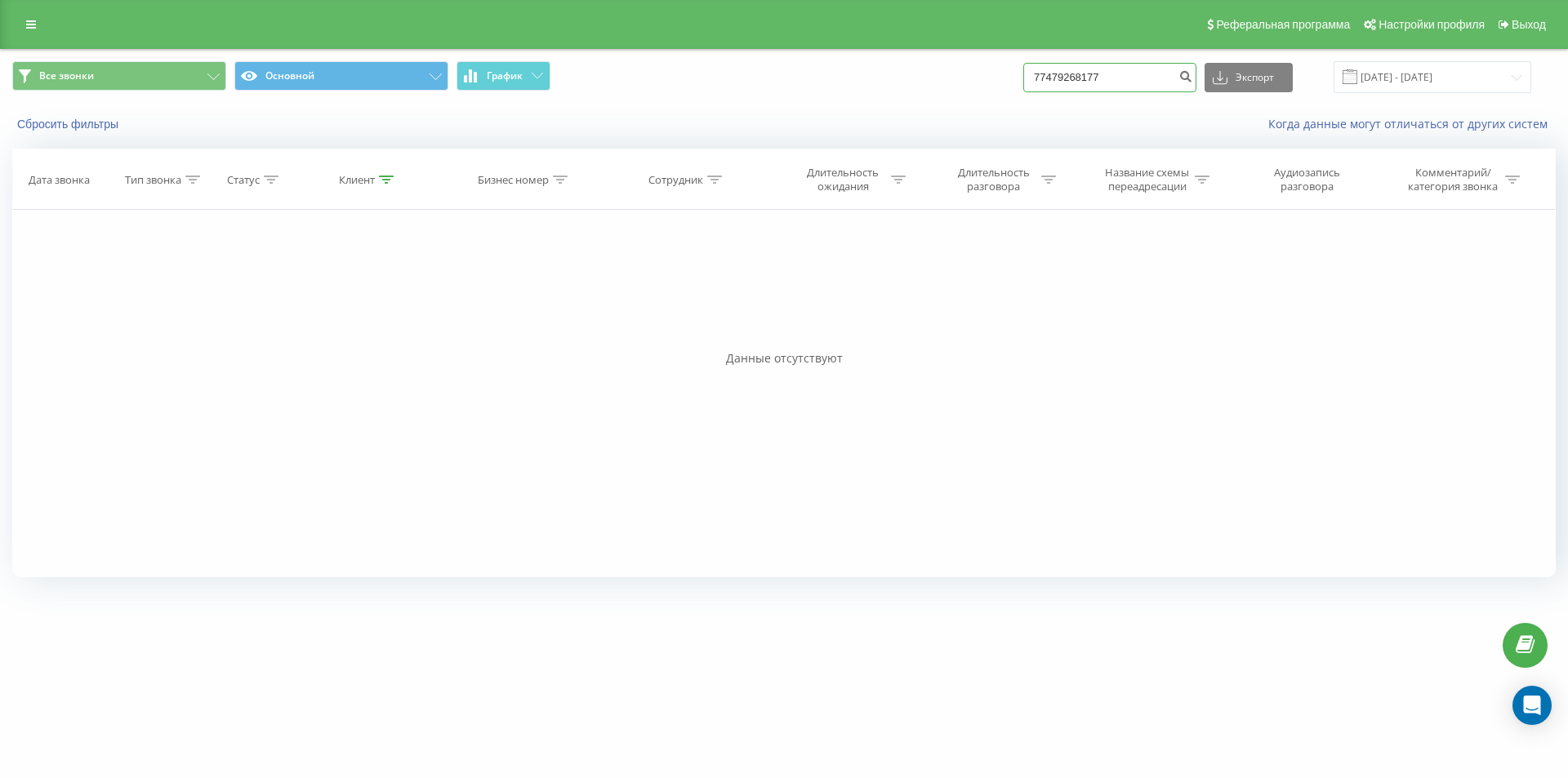
click at [1077, 69] on input "77479268177" at bounding box center [1110, 78] width 173 height 29
paste input "[PHONE_NUMBER]"
type input "77779651403"
click at [1192, 79] on icon "submit" at bounding box center [1185, 74] width 14 height 9
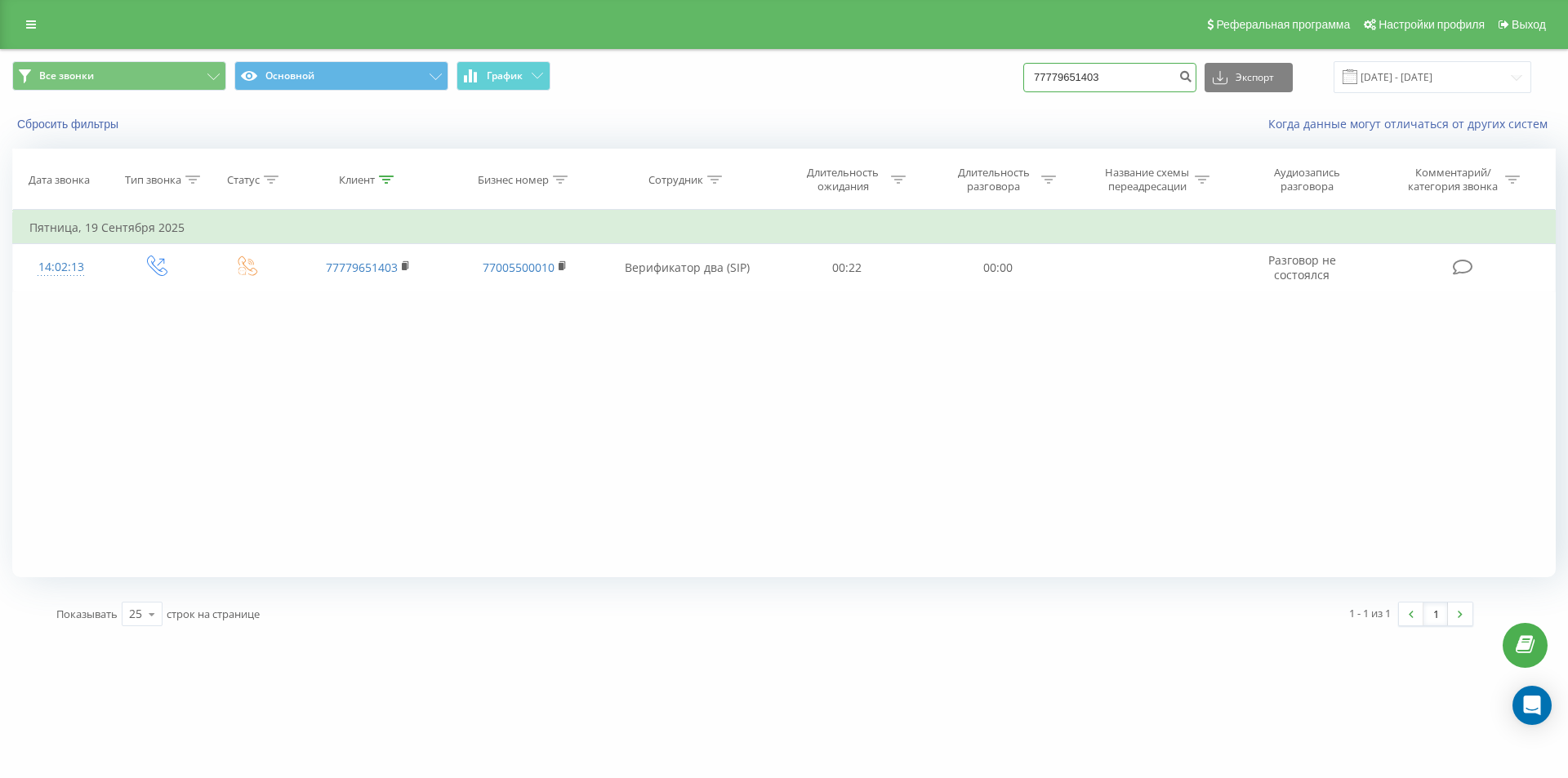
click at [1103, 81] on input "77779651403" at bounding box center [1110, 78] width 173 height 29
paste input "[PHONE_NUMBER]"
type input "77470520102"
click at [1192, 77] on icon "submit" at bounding box center [1185, 74] width 14 height 9
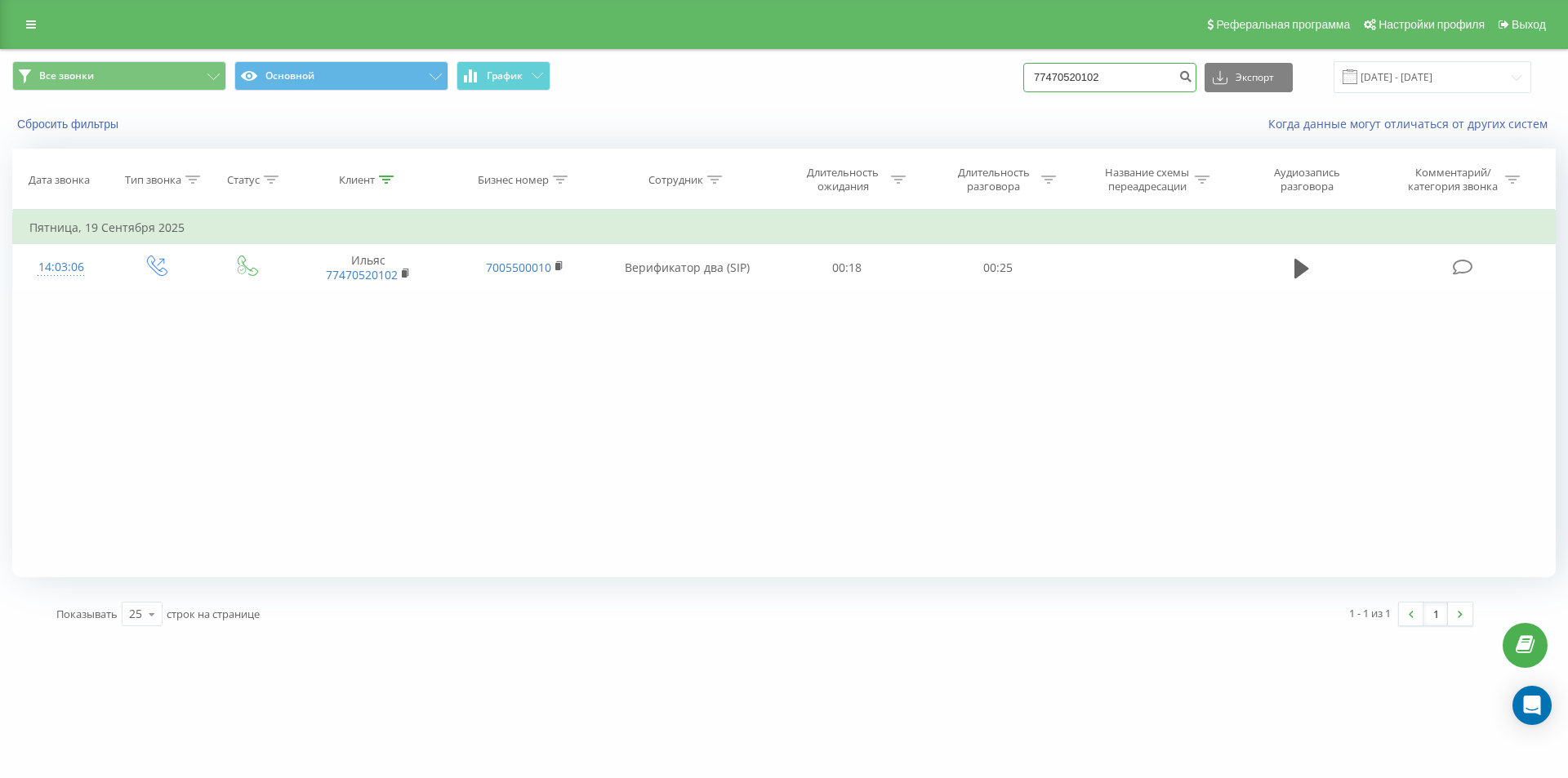
click at [1087, 79] on input "77470520102" at bounding box center [1110, 78] width 173 height 29
paste input "766240140"
type input "77766240140"
click at [1192, 79] on icon "submit" at bounding box center [1185, 74] width 14 height 9
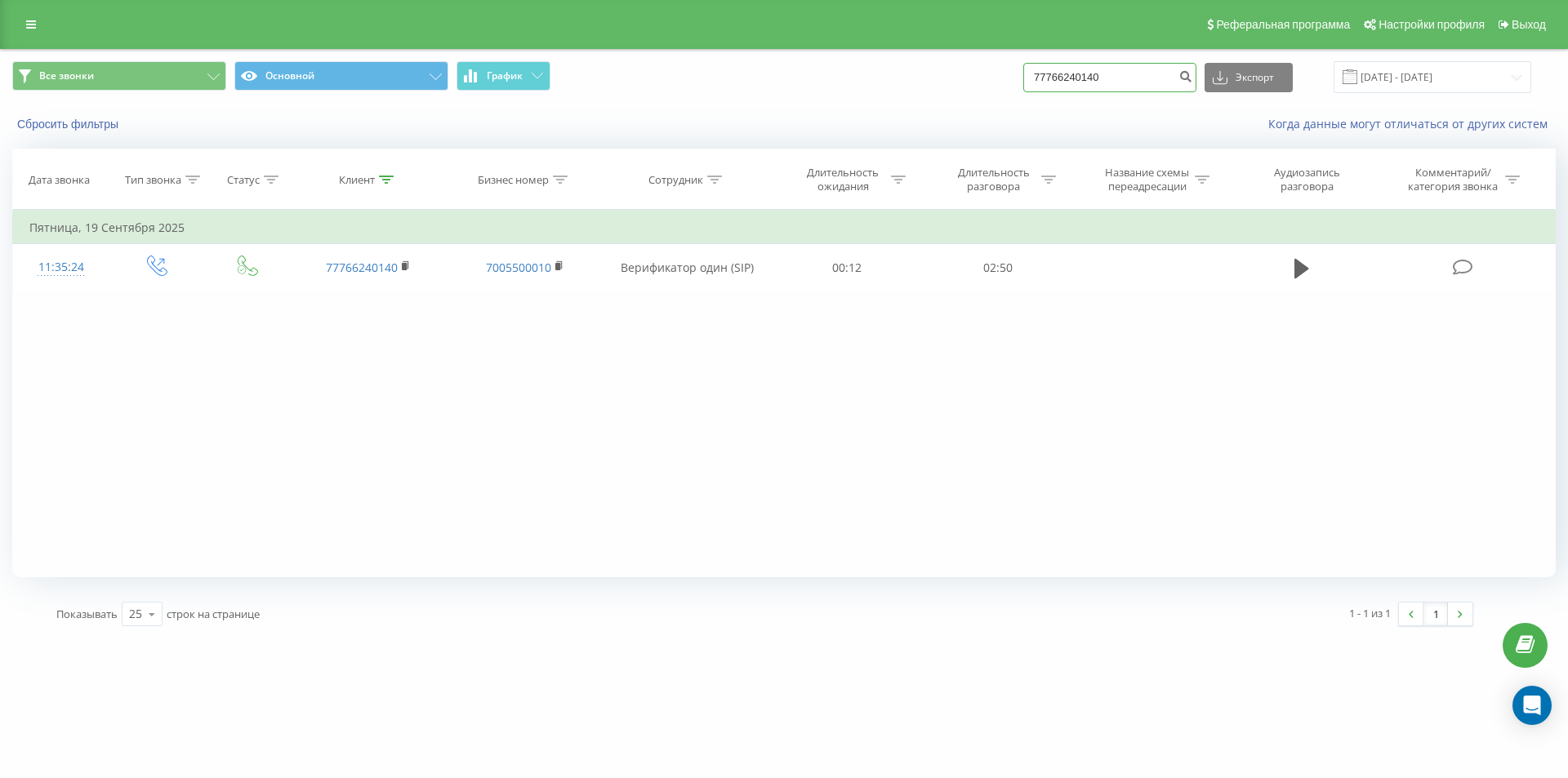
click at [1083, 69] on input "77766240140" at bounding box center [1110, 78] width 173 height 29
